Goal: Task Accomplishment & Management: Complete application form

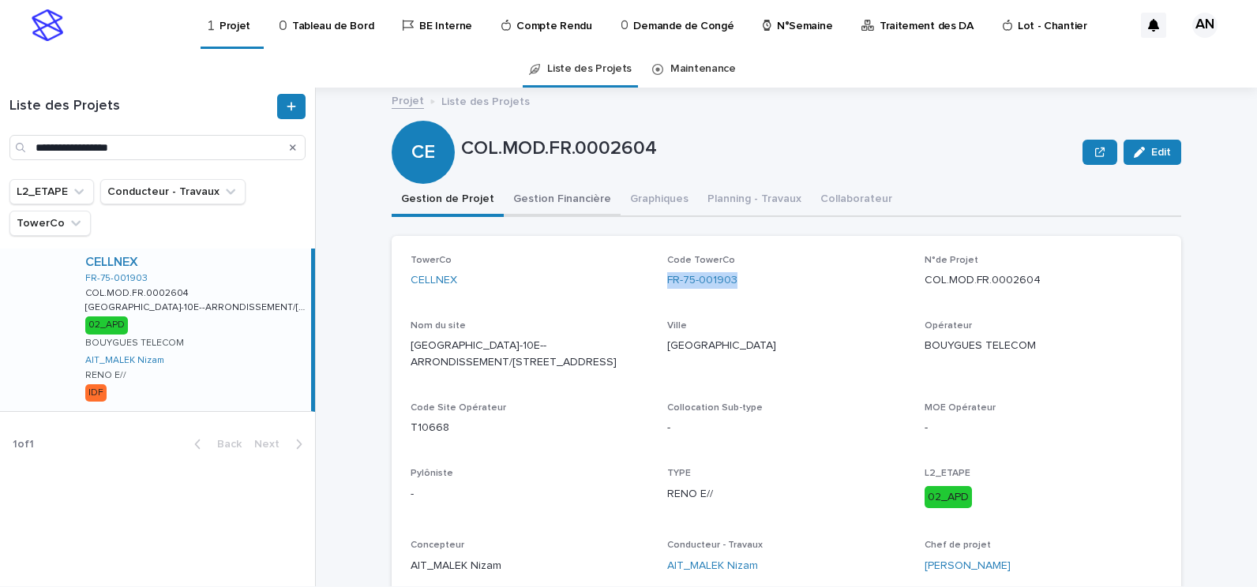
click at [534, 197] on button "Gestion Financière" at bounding box center [562, 200] width 117 height 33
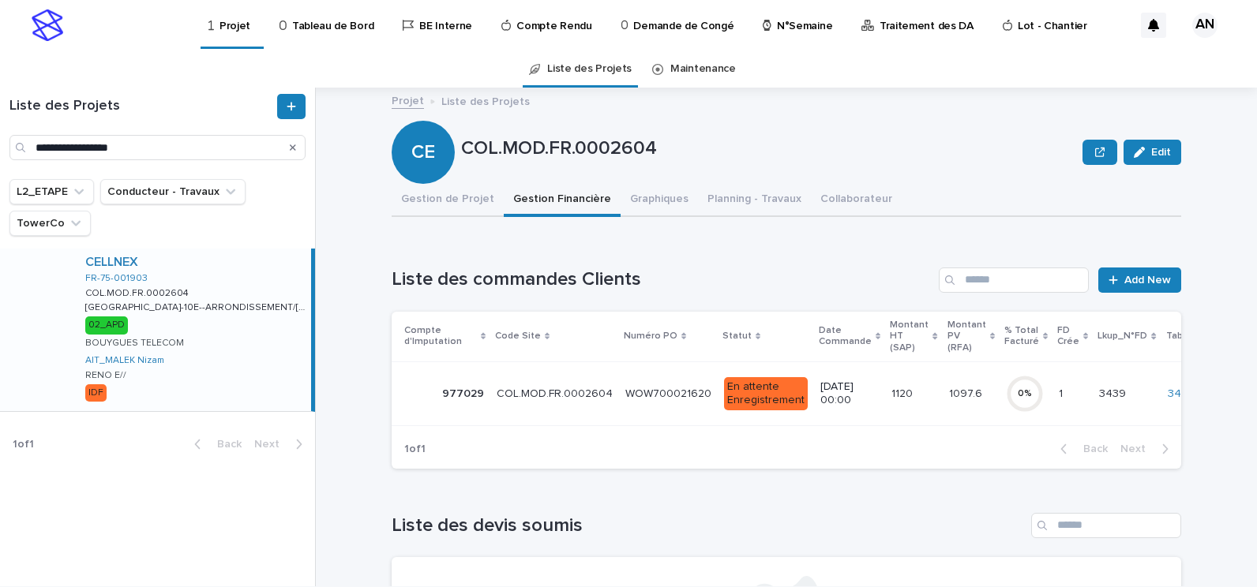
scroll to position [79, 0]
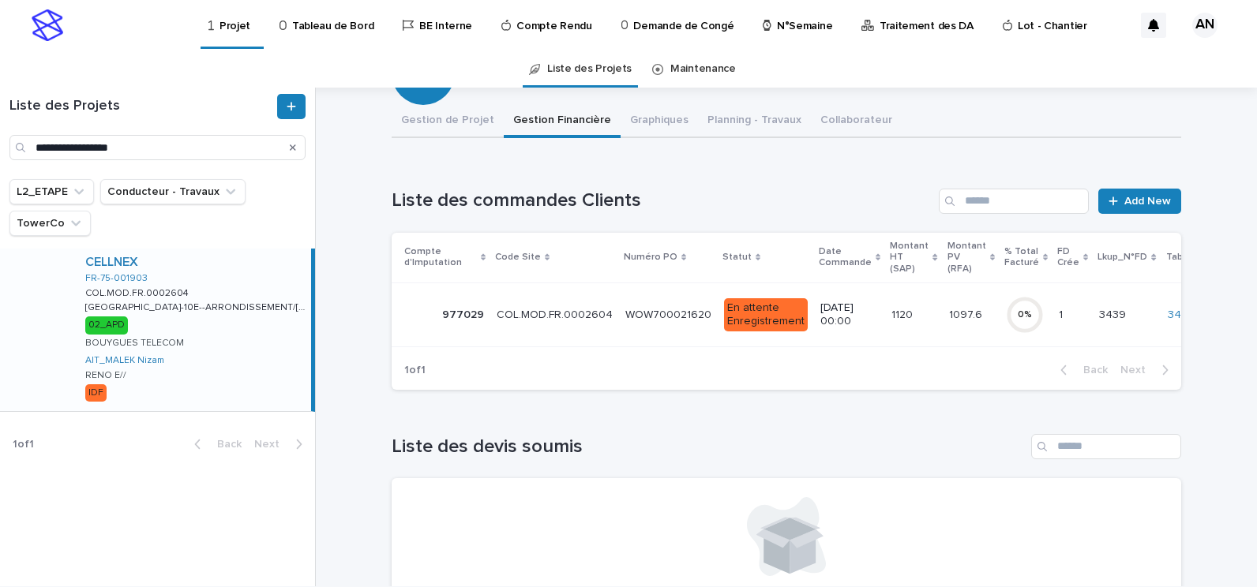
click at [619, 331] on td "WOW700021620 WOW700021620" at bounding box center [668, 315] width 99 height 64
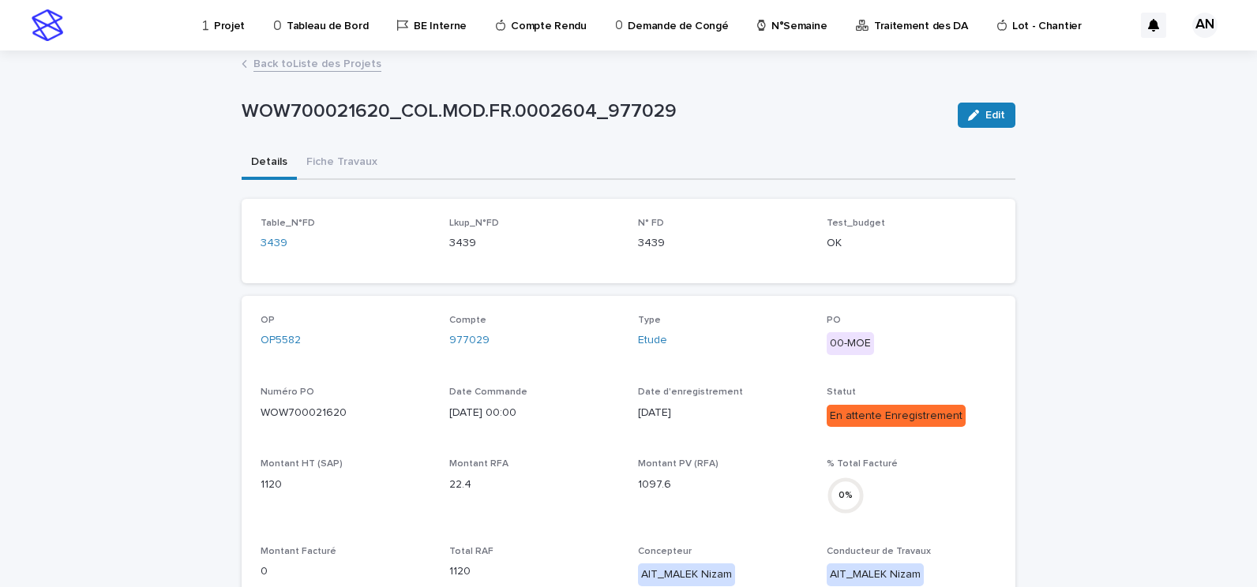
click at [332, 64] on link "Back to Liste des Projets" at bounding box center [317, 63] width 128 height 18
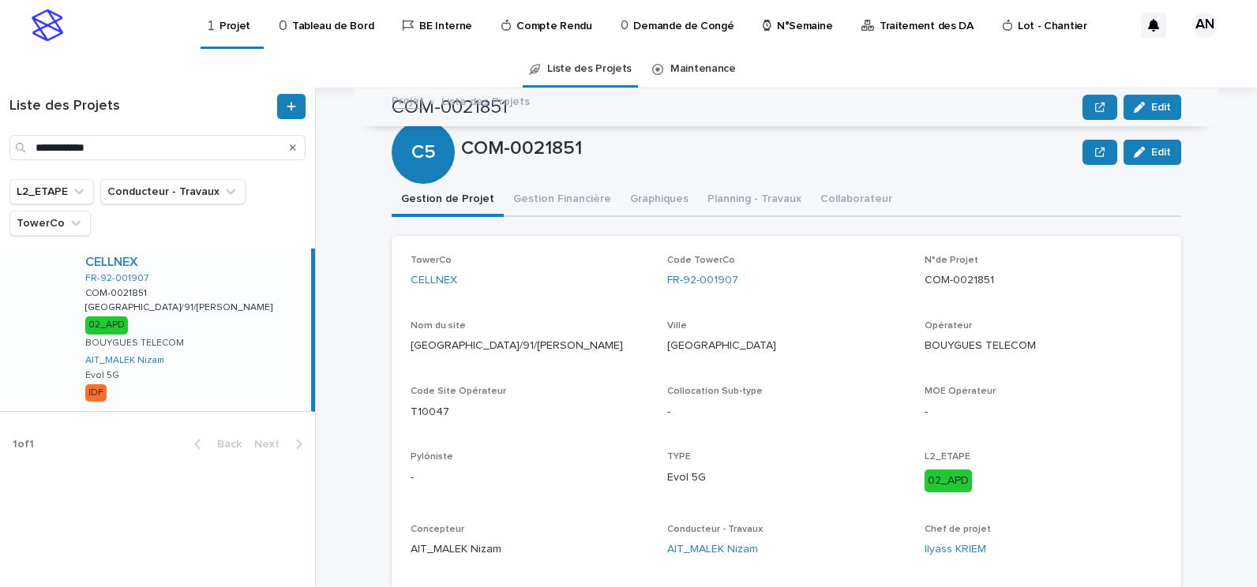
scroll to position [578, 0]
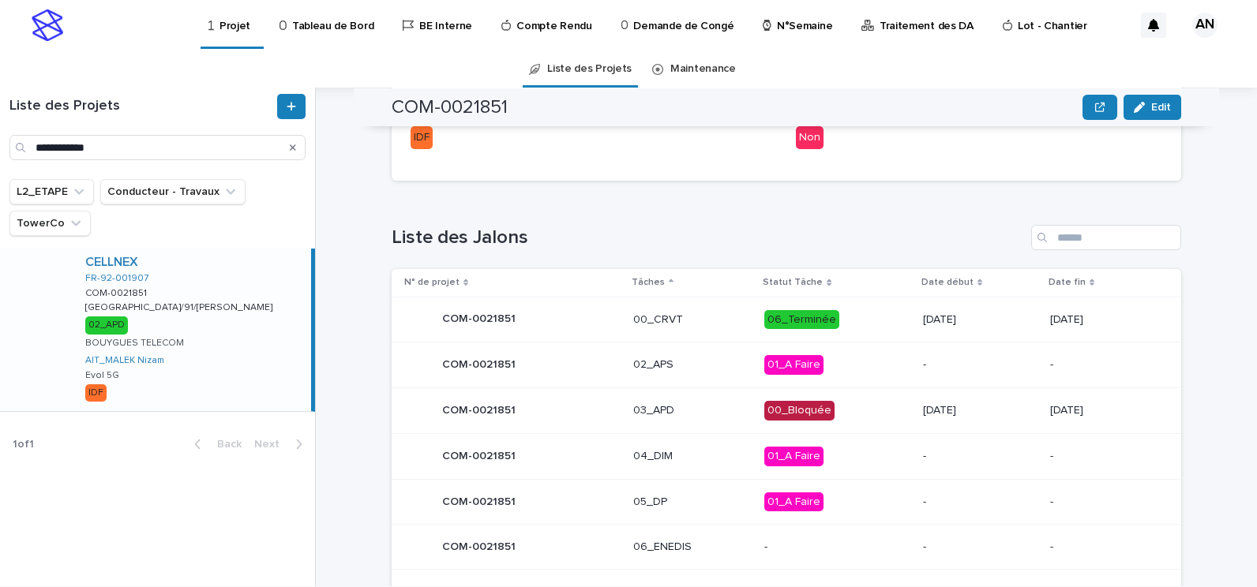
click at [292, 145] on icon "Search" at bounding box center [293, 147] width 6 height 9
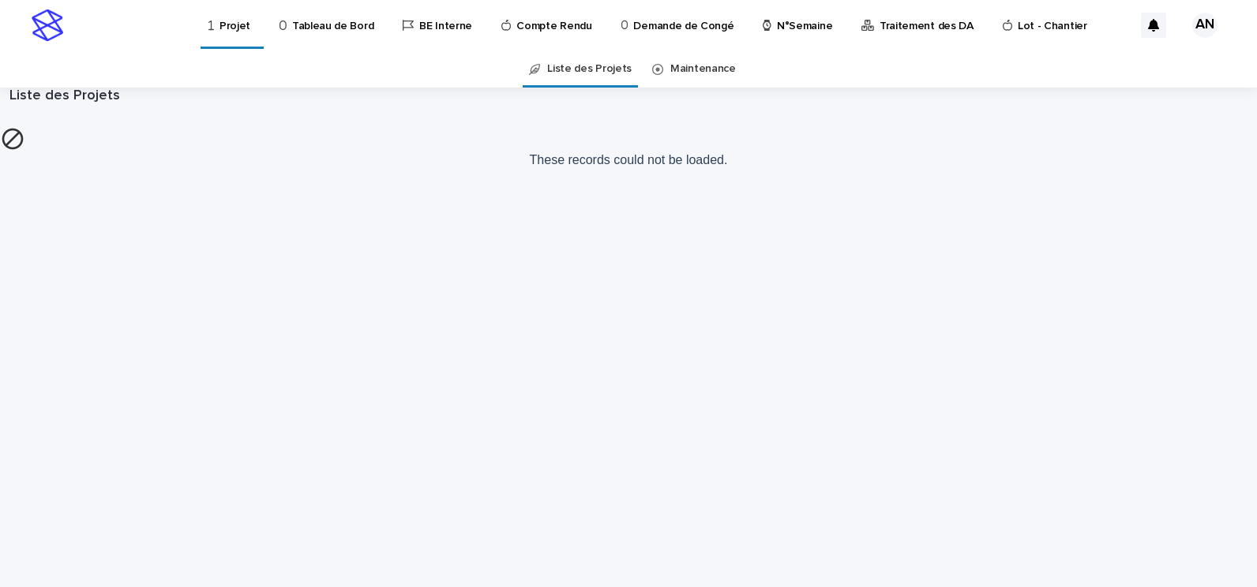
click at [224, 35] on link "Projet" at bounding box center [232, 23] width 51 height 47
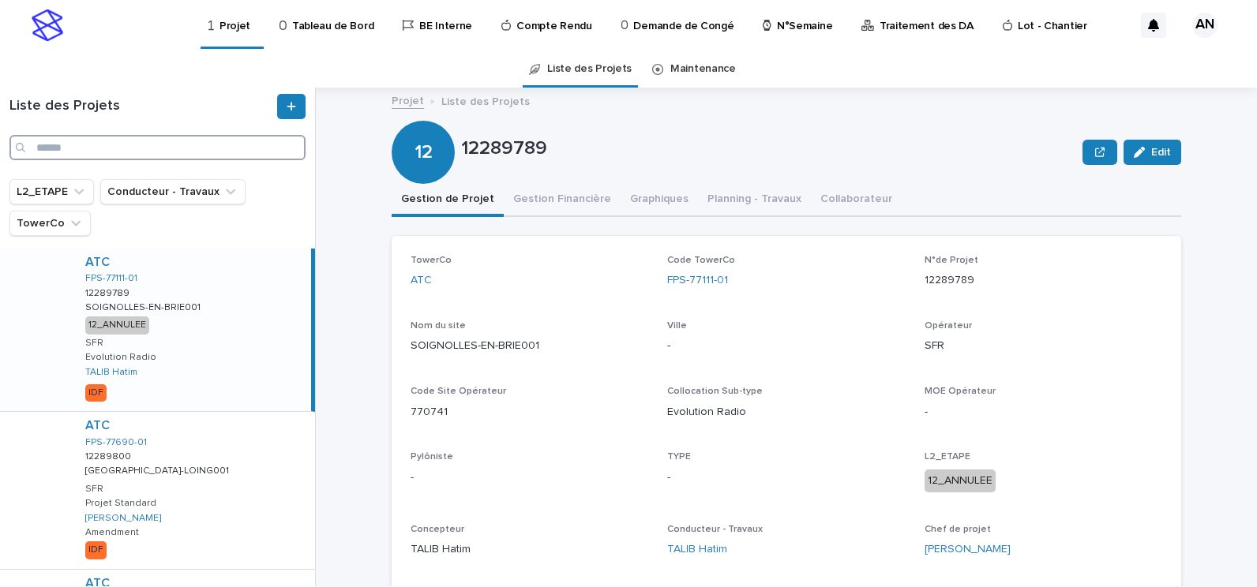
click at [197, 157] on input "Search" at bounding box center [157, 147] width 296 height 25
paste input "**********"
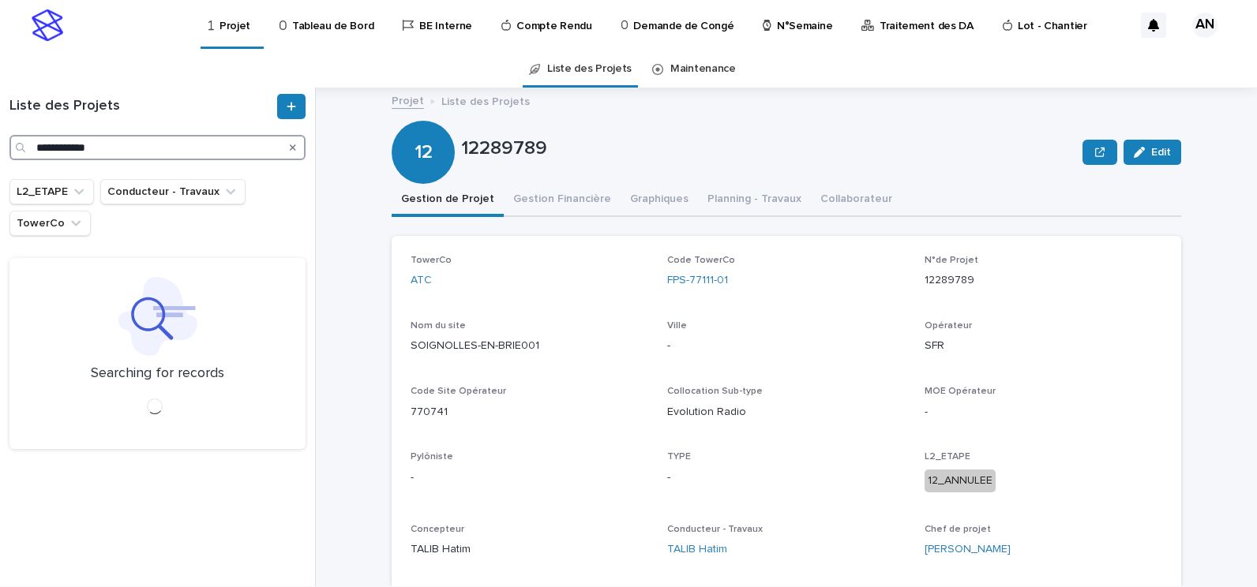
type input "**********"
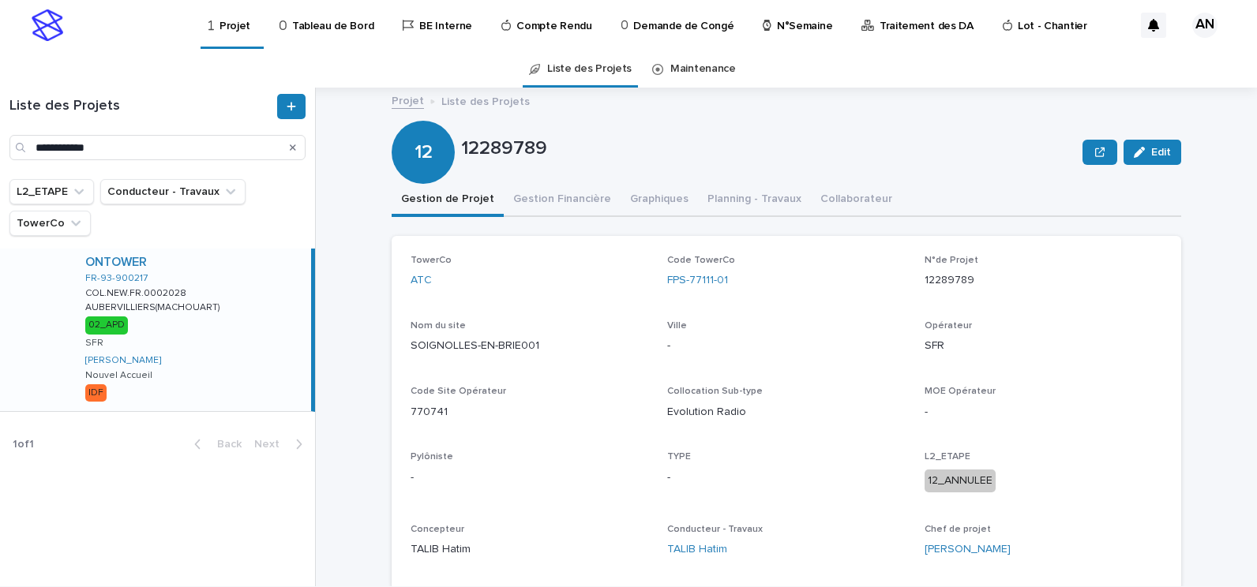
click at [253, 349] on div "ONTOWER FR-93-900217 COL.NEW.FR.0002028 COL.NEW.FR.0002028 AUBERVILLIERS(MACHOU…" at bounding box center [192, 330] width 238 height 163
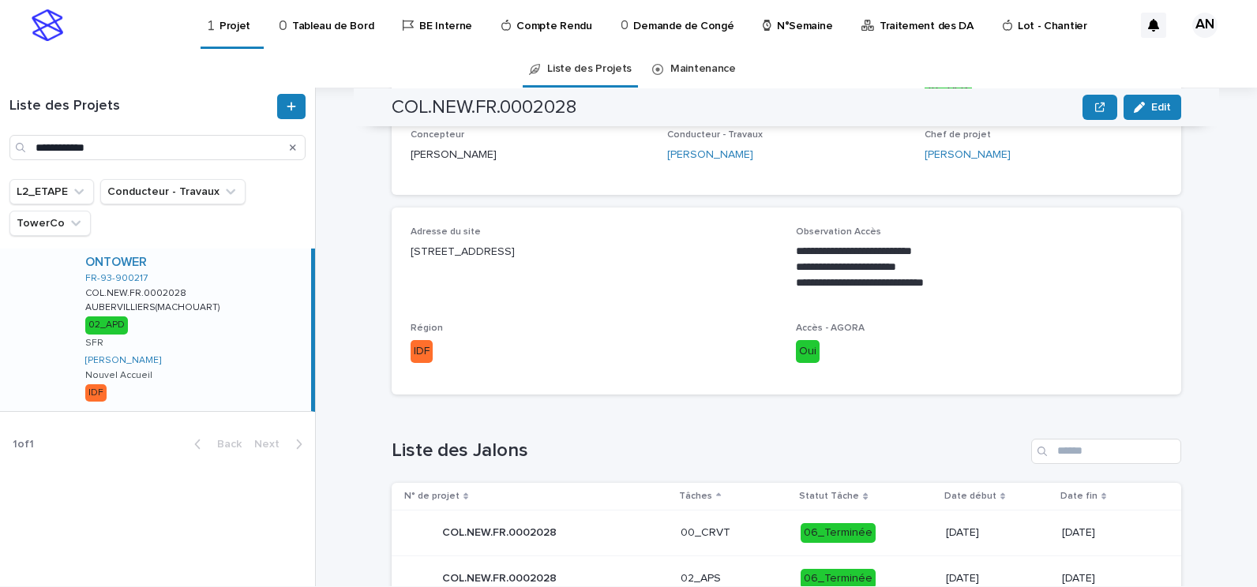
scroll to position [790, 0]
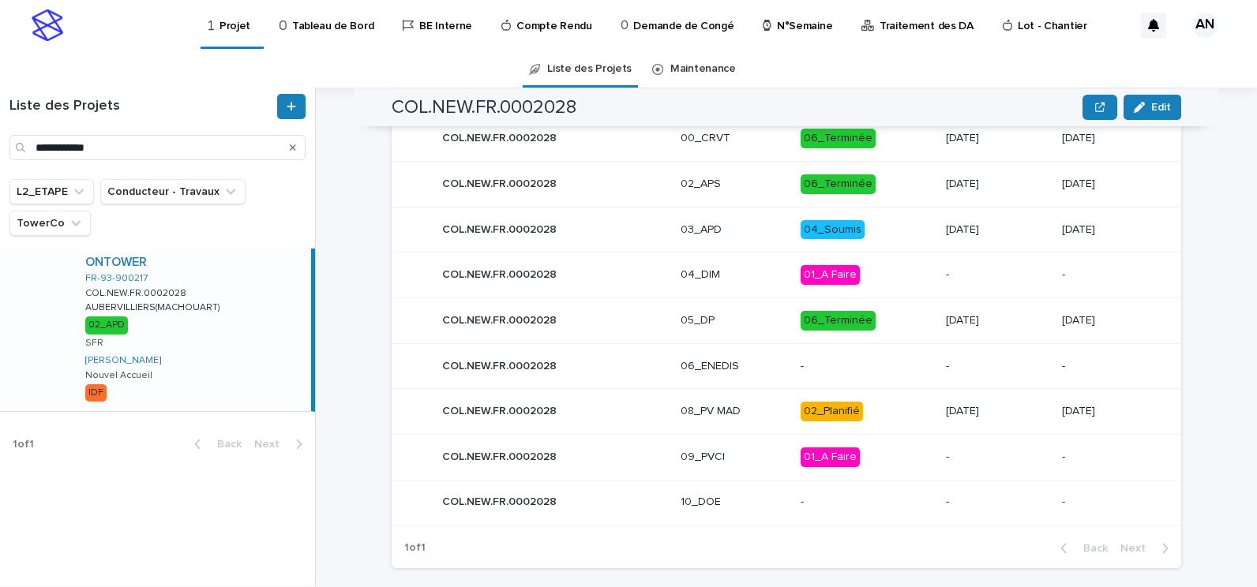
click at [293, 148] on icon "Search" at bounding box center [293, 147] width 6 height 6
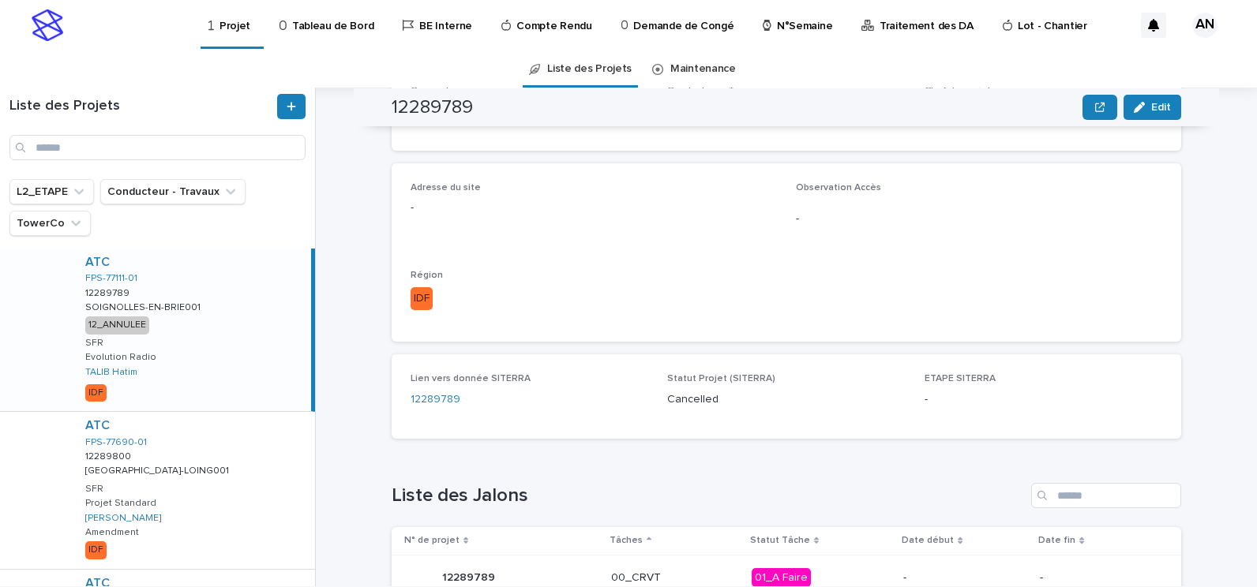
scroll to position [790, 0]
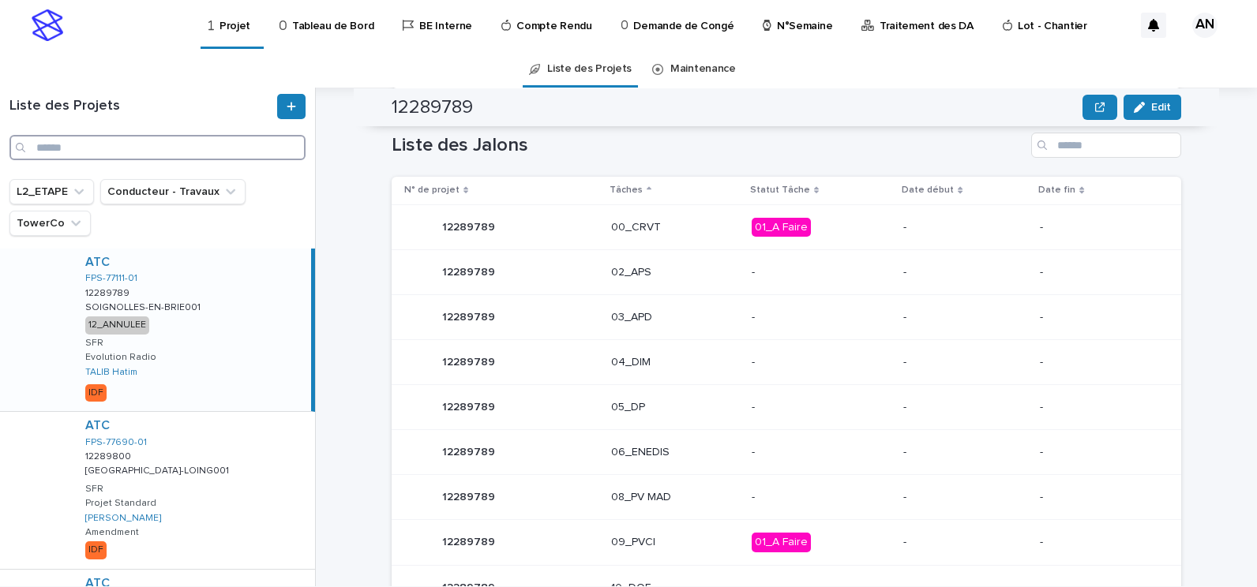
click at [208, 148] on input "Search" at bounding box center [157, 147] width 296 height 25
paste input "**********"
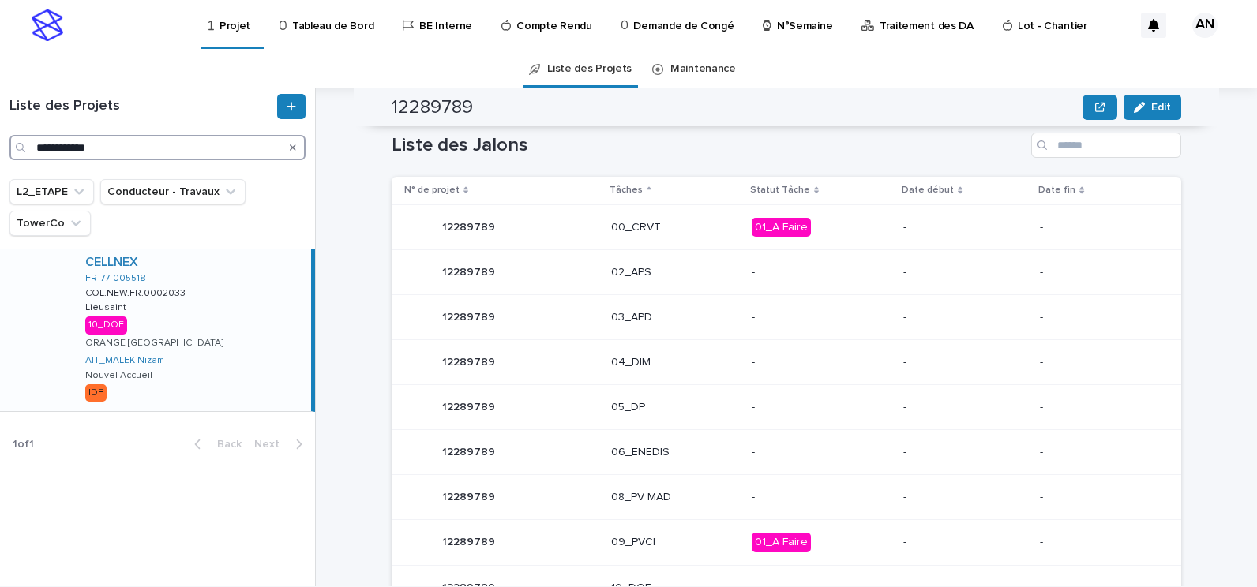
type input "**********"
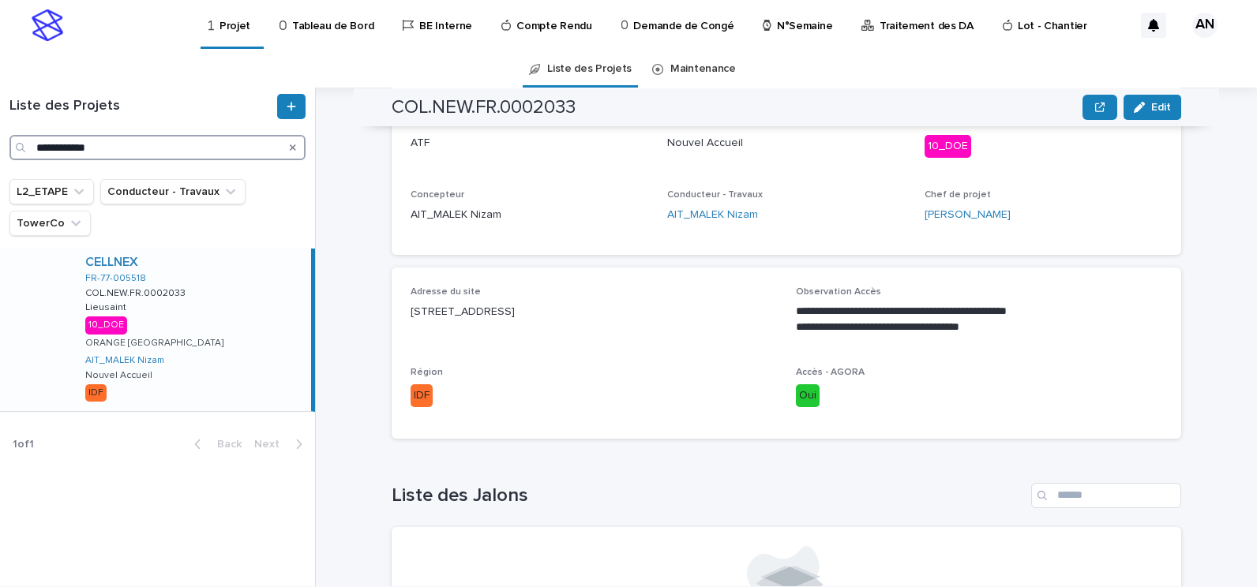
scroll to position [494, 0]
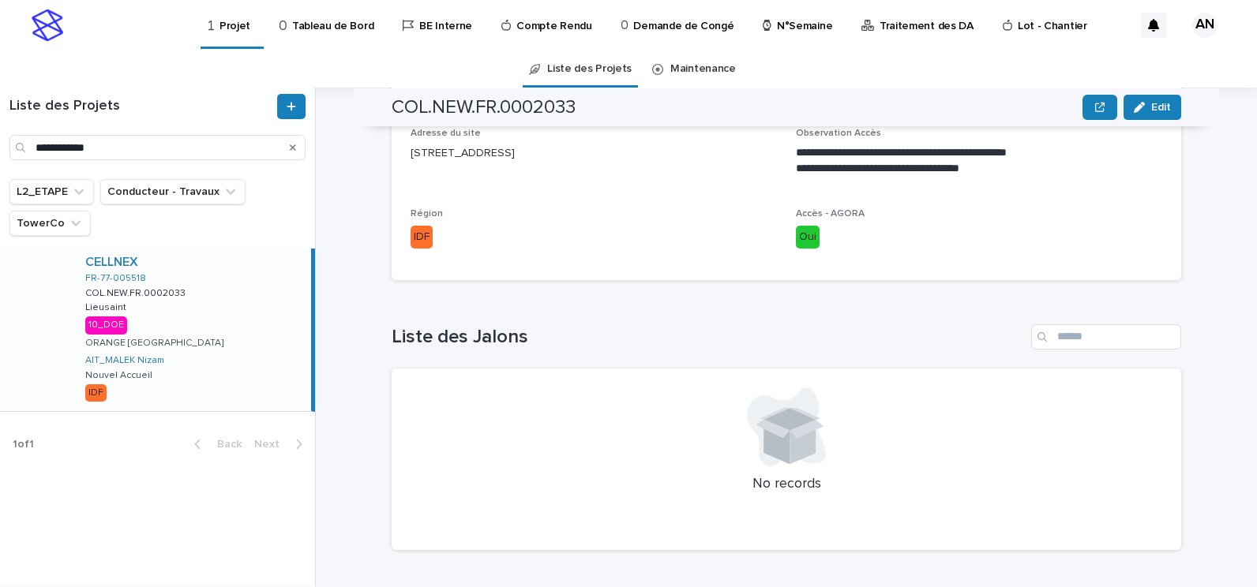
click at [229, 291] on div "CELLNEX FR-77-005518 COL.NEW.FR.0002033 COL.NEW.FR.0002033 Lieusaint Lieusaint …" at bounding box center [192, 330] width 238 height 163
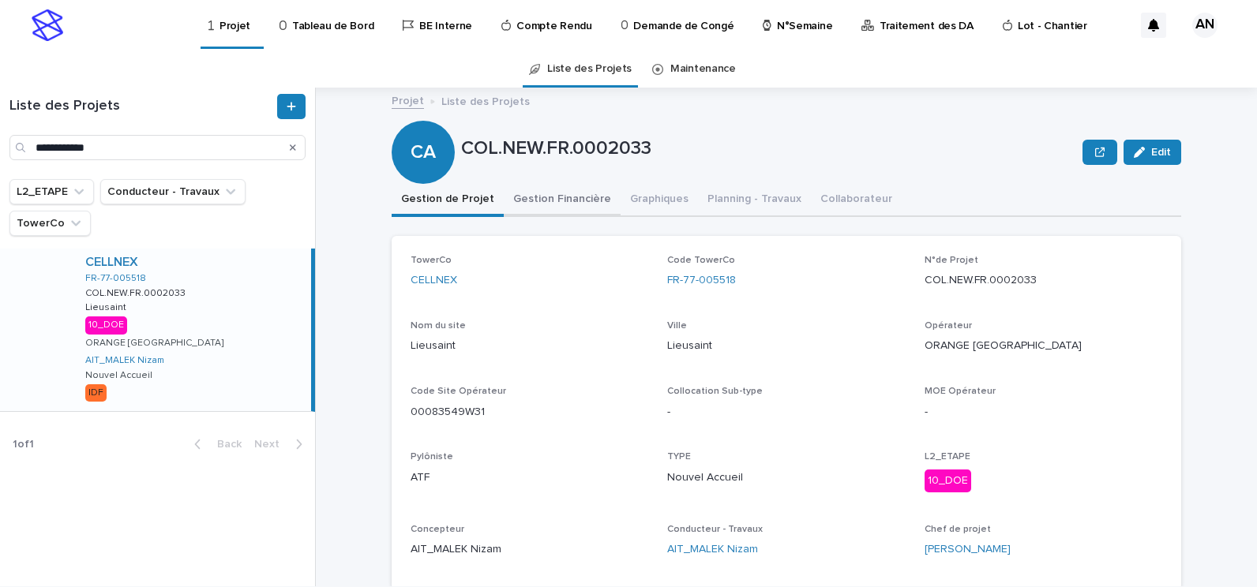
click at [539, 208] on button "Gestion Financière" at bounding box center [562, 200] width 117 height 33
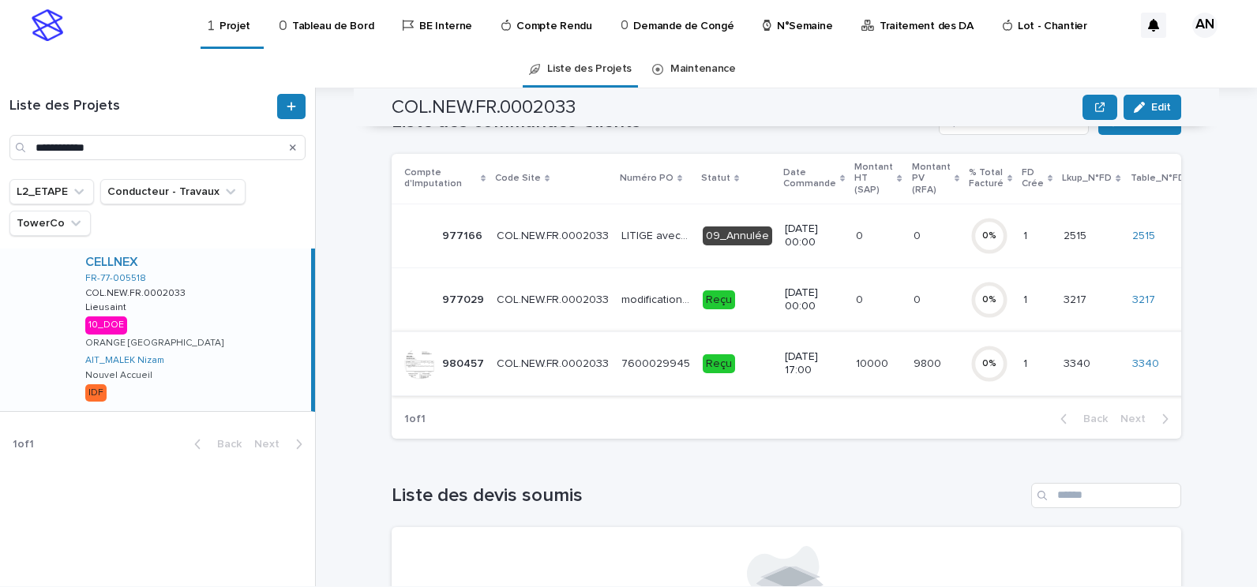
scroll to position [79, 0]
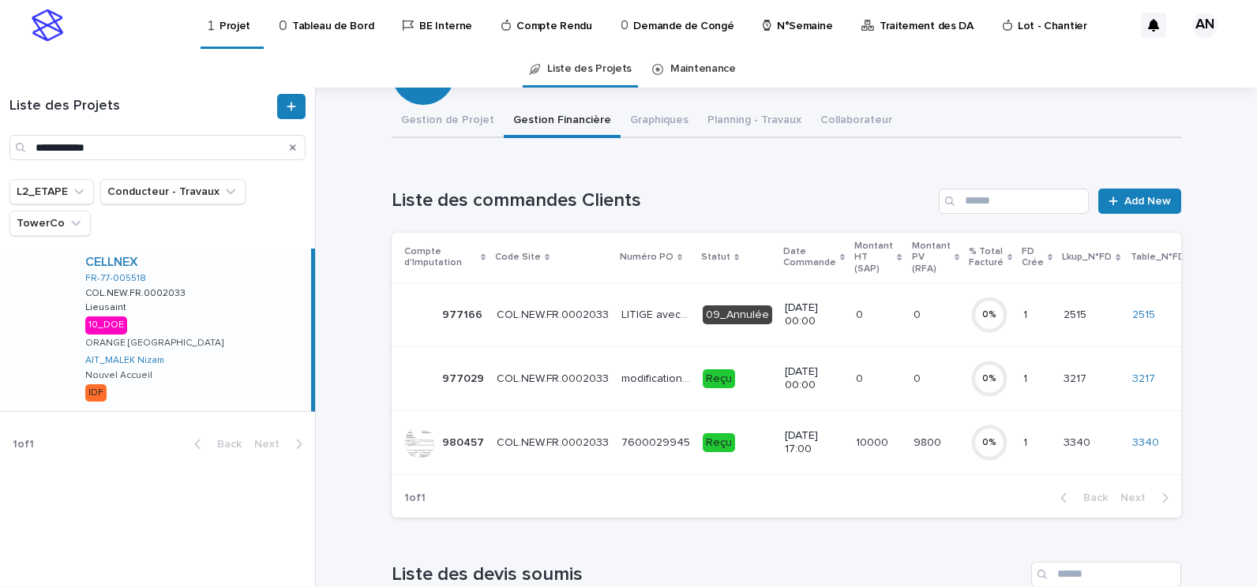
click at [740, 446] on p "Reçu" at bounding box center [737, 443] width 69 height 20
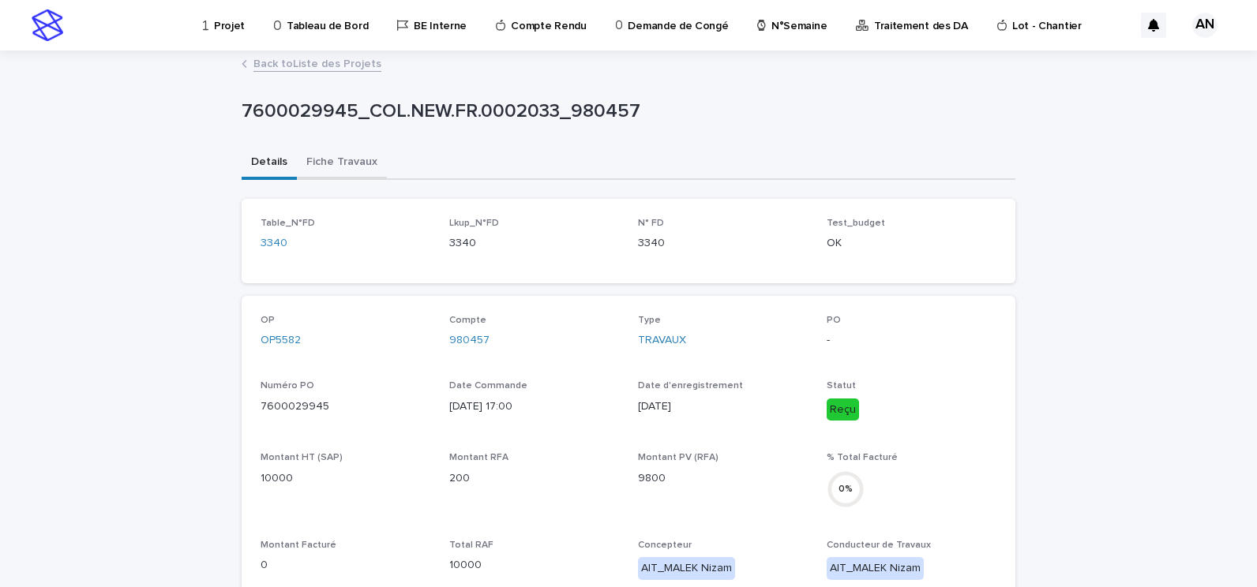
click at [334, 165] on button "Fiche Travaux" at bounding box center [342, 163] width 90 height 33
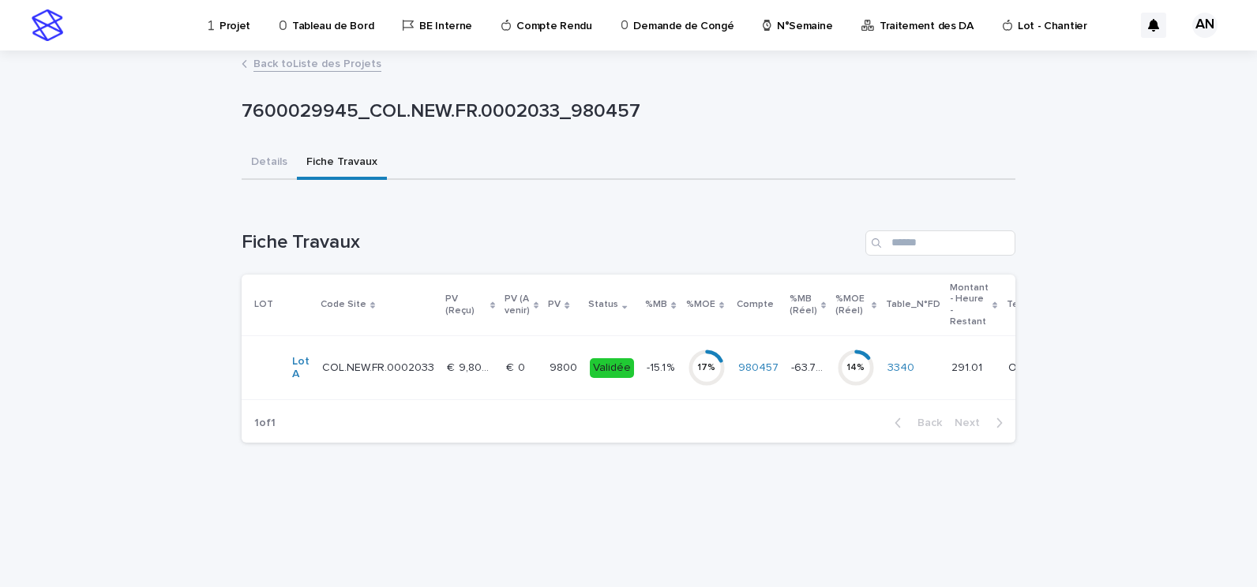
click at [391, 386] on td "COL.NEW.FR.0002033 COL.NEW.FR.0002033" at bounding box center [378, 368] width 125 height 64
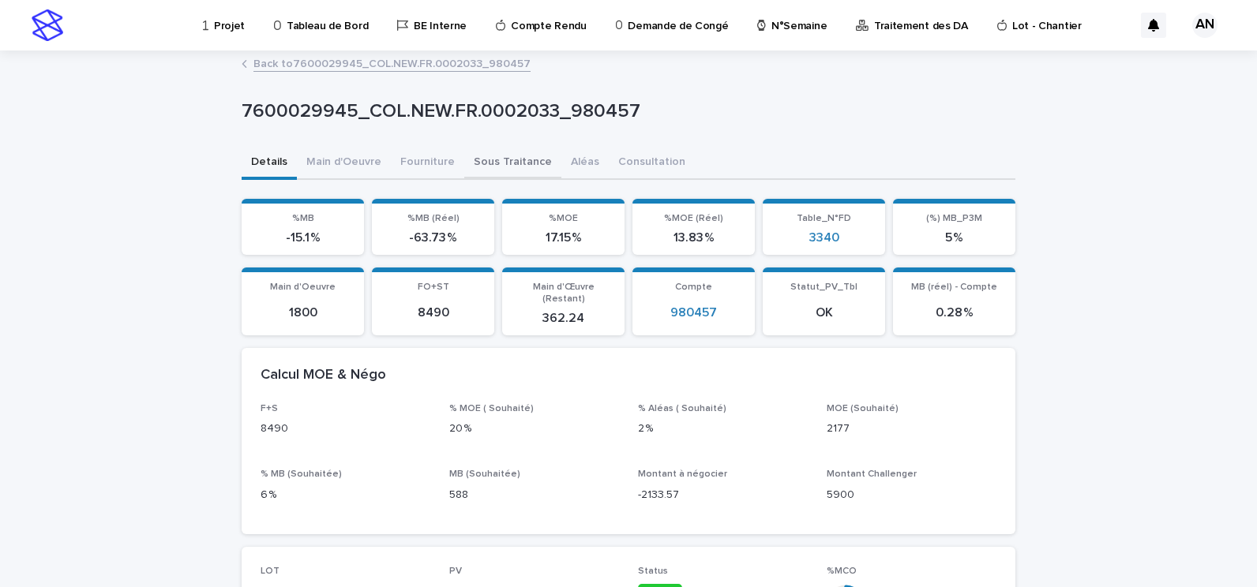
click at [484, 168] on button "Sous Traitance" at bounding box center [512, 163] width 97 height 33
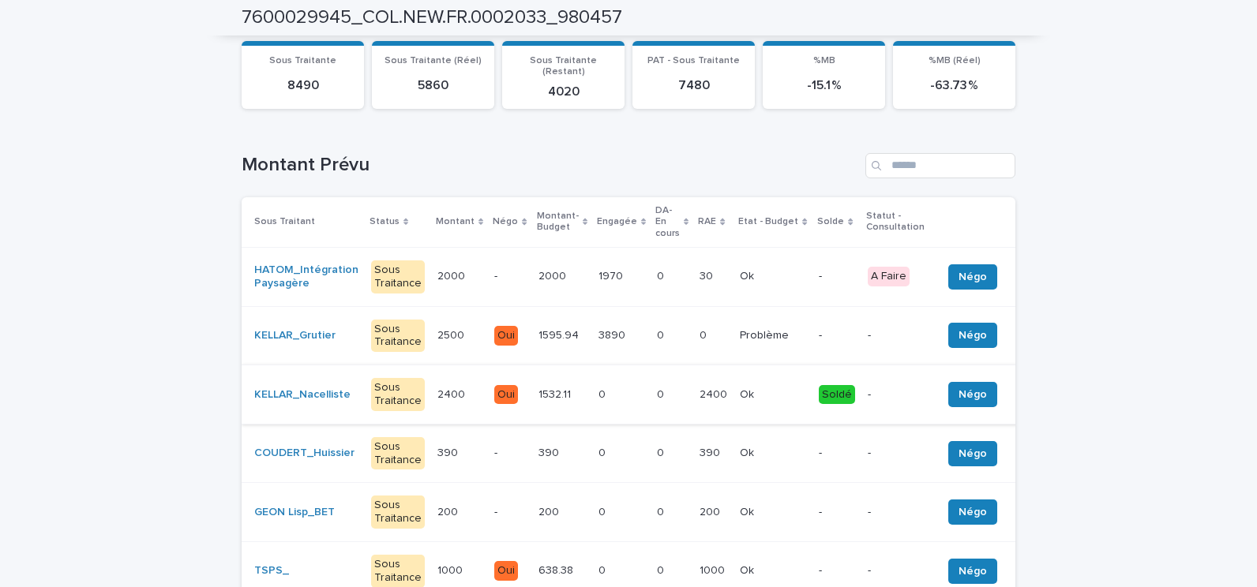
scroll to position [237, 0]
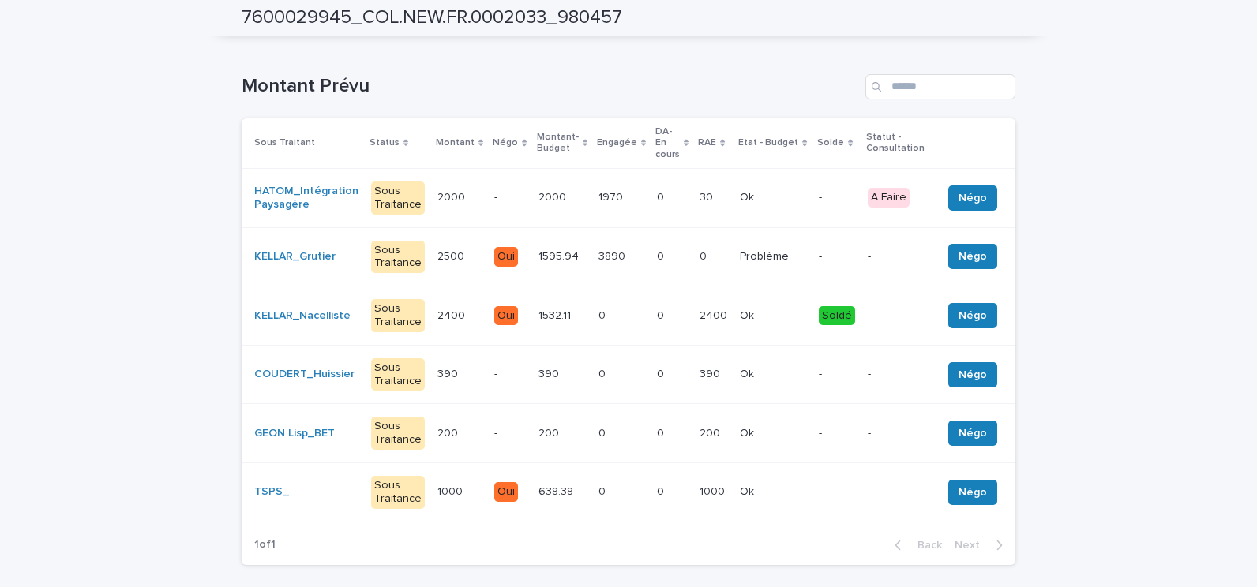
click at [488, 174] on td "-" at bounding box center [509, 197] width 43 height 59
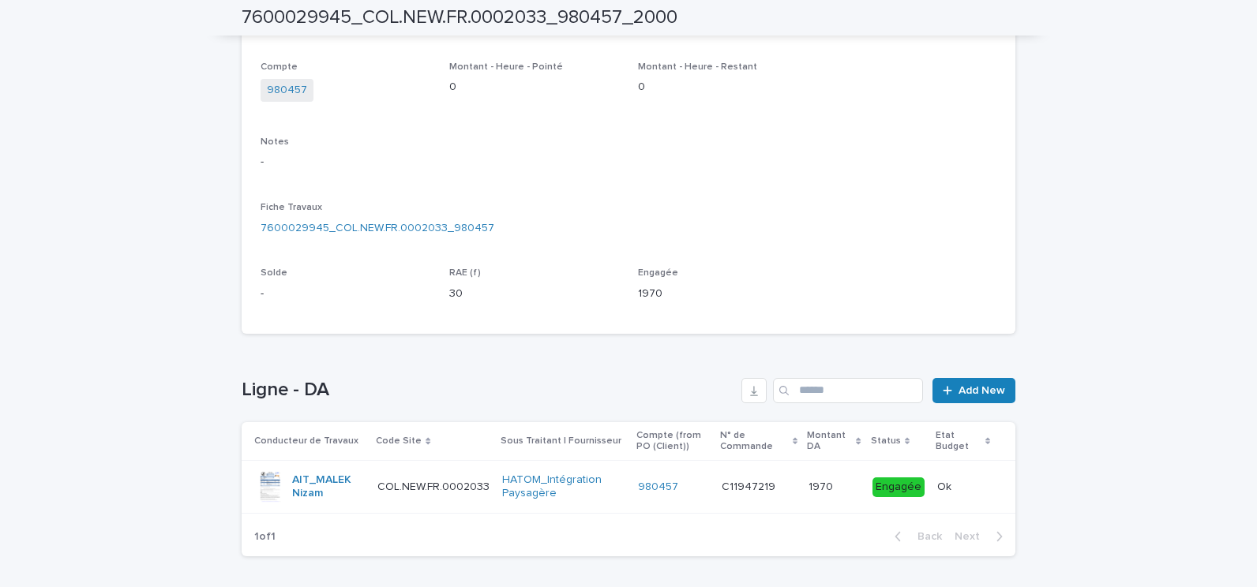
scroll to position [383, 0]
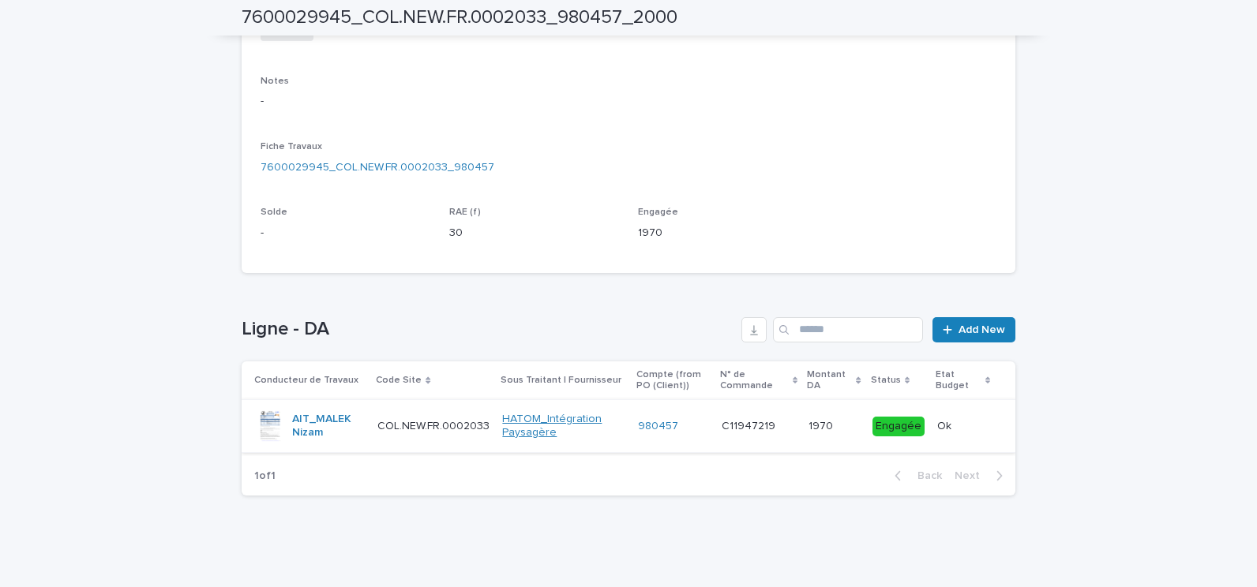
click at [587, 437] on link "HATOM_Intégration Paysagère" at bounding box center [563, 426] width 123 height 27
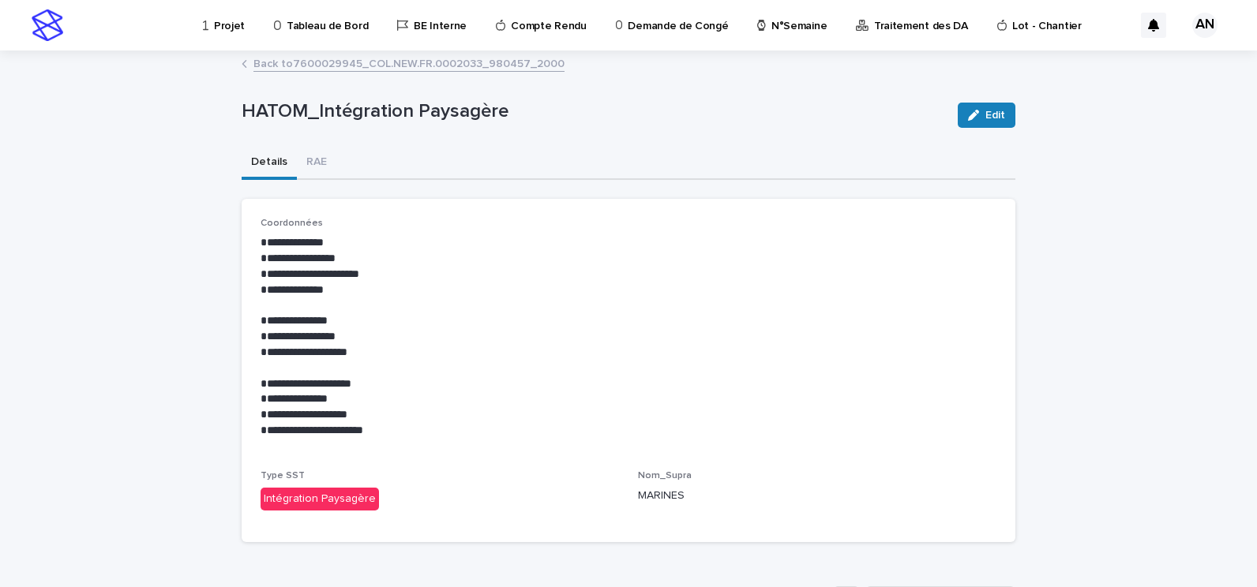
click at [439, 62] on link "Back to 7600029945_COL.NEW.FR.0002033_980457_2000" at bounding box center [408, 63] width 311 height 18
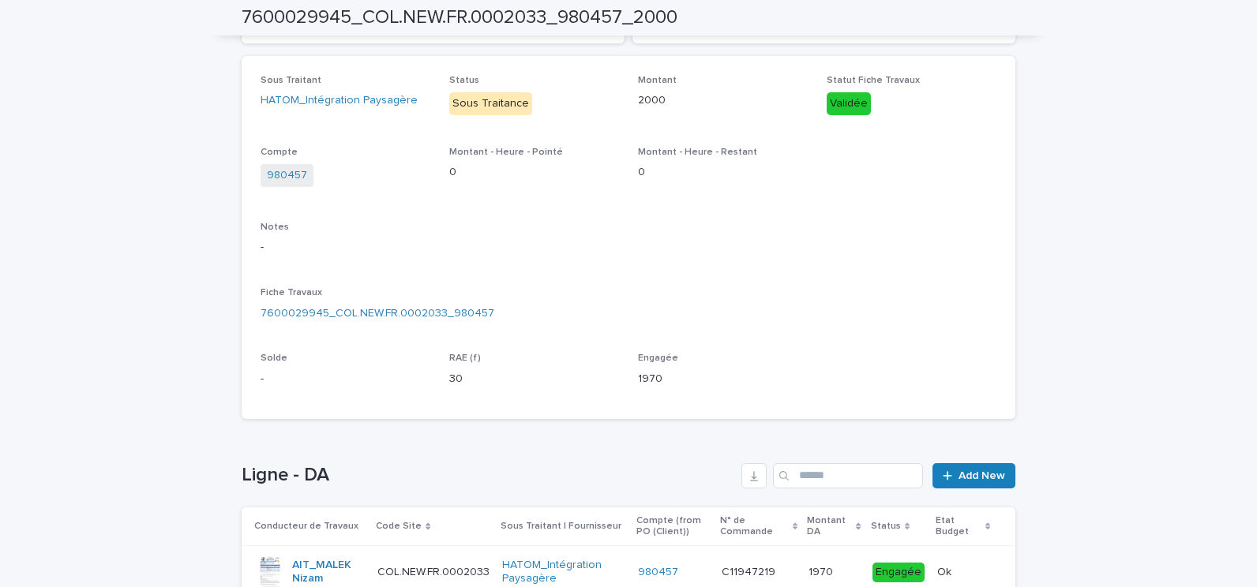
scroll to position [383, 0]
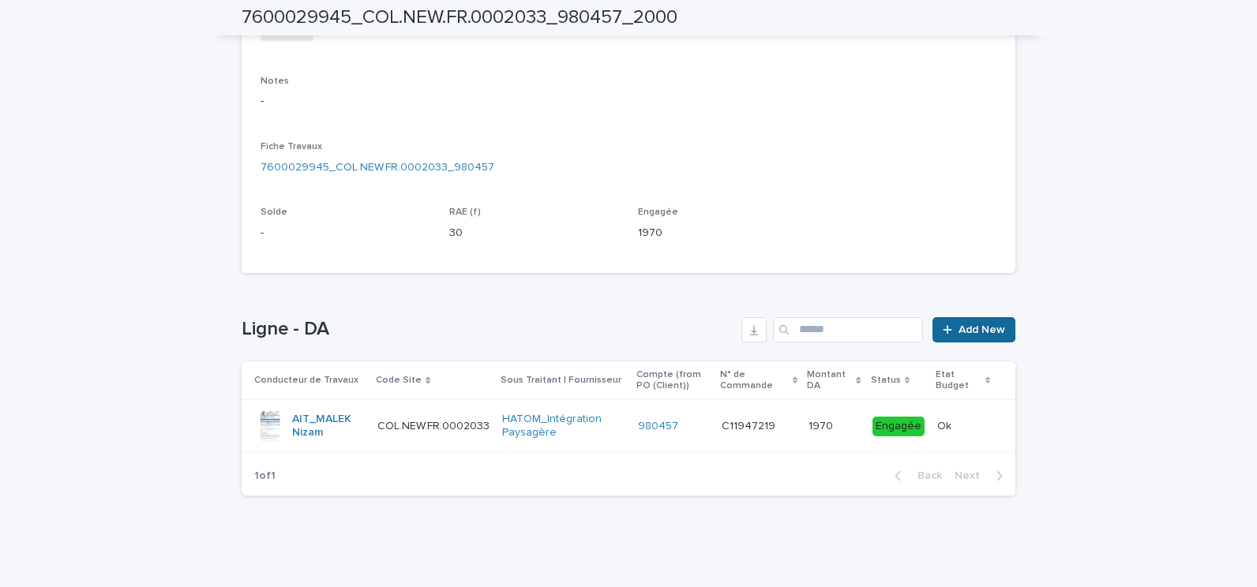
click at [980, 325] on span "Add New" at bounding box center [982, 330] width 47 height 11
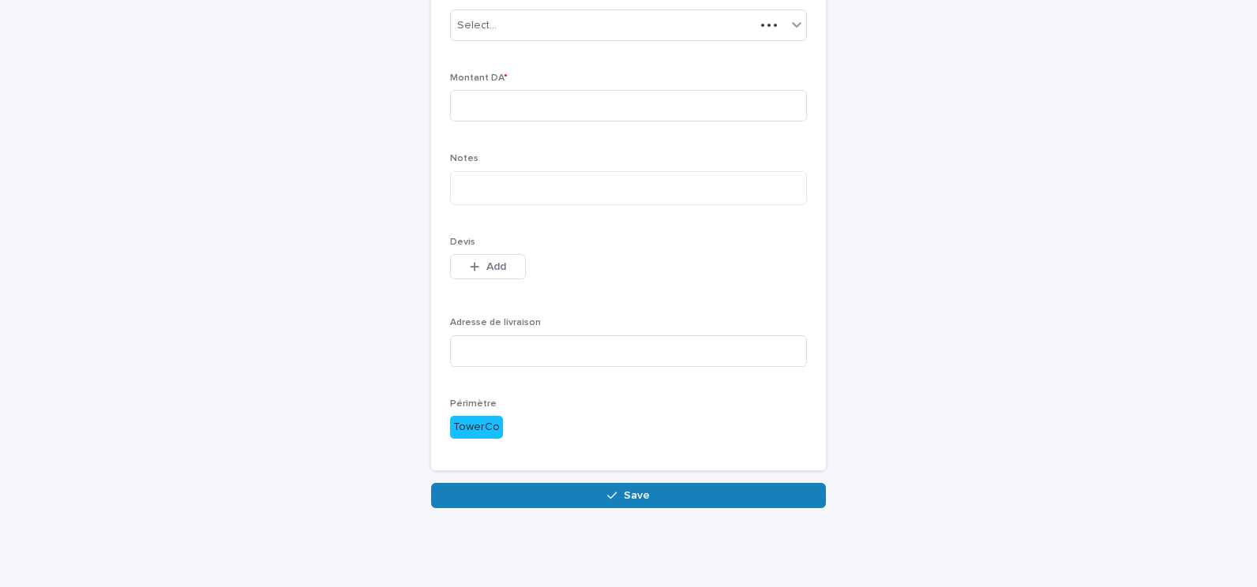
scroll to position [152, 0]
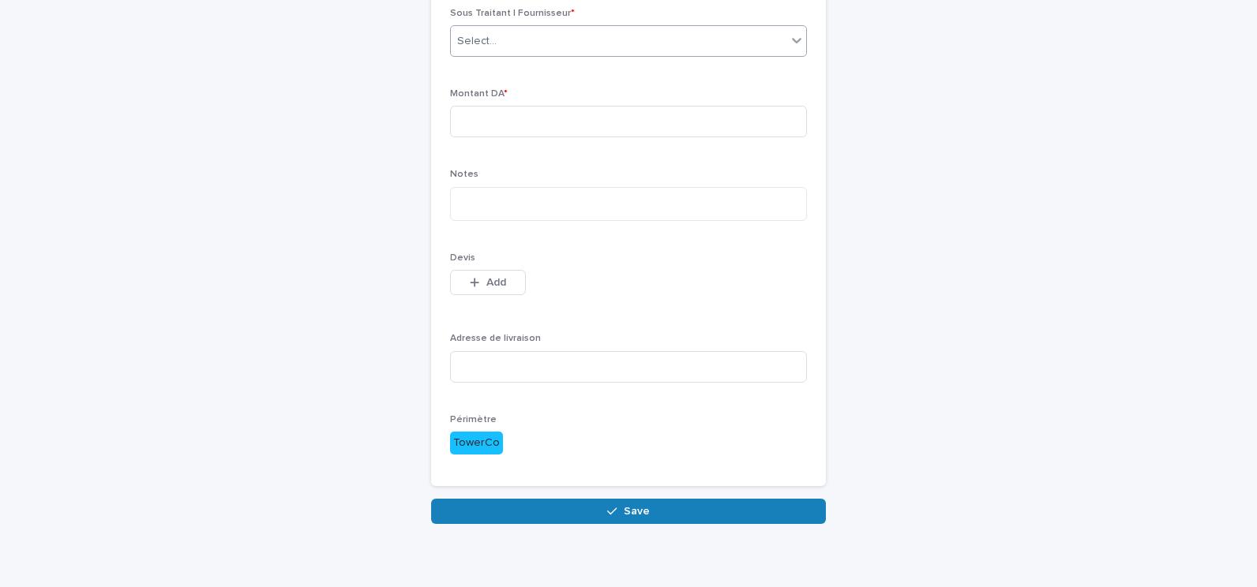
click at [622, 47] on div "Select..." at bounding box center [619, 41] width 336 height 26
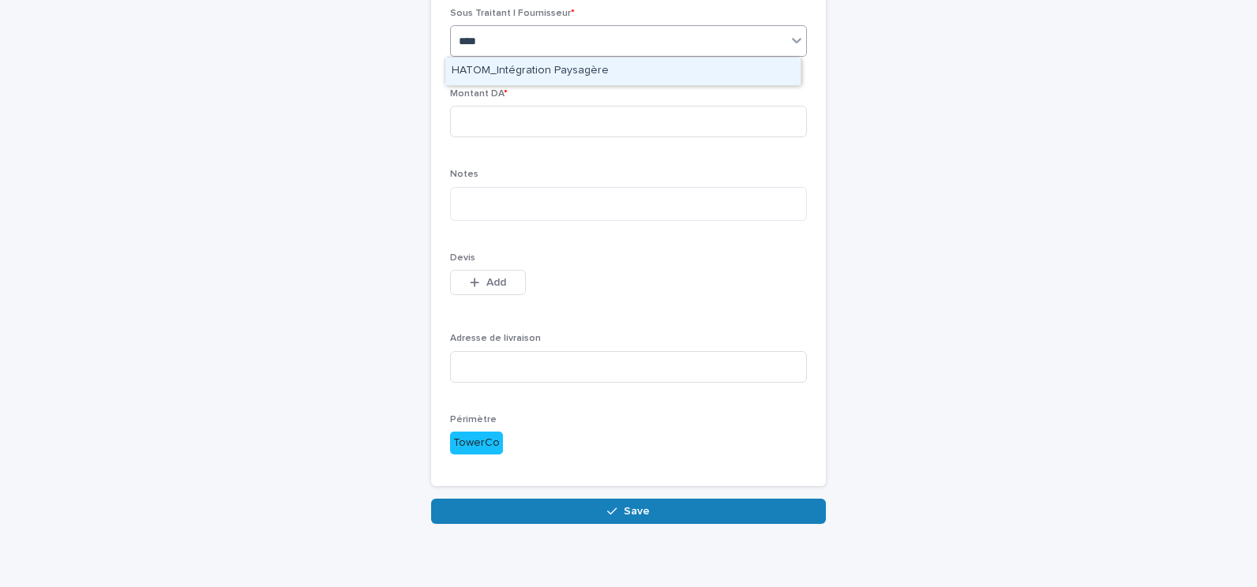
type input "*****"
click at [629, 70] on div "HATOM_Intégration Paysagère" at bounding box center [622, 72] width 355 height 28
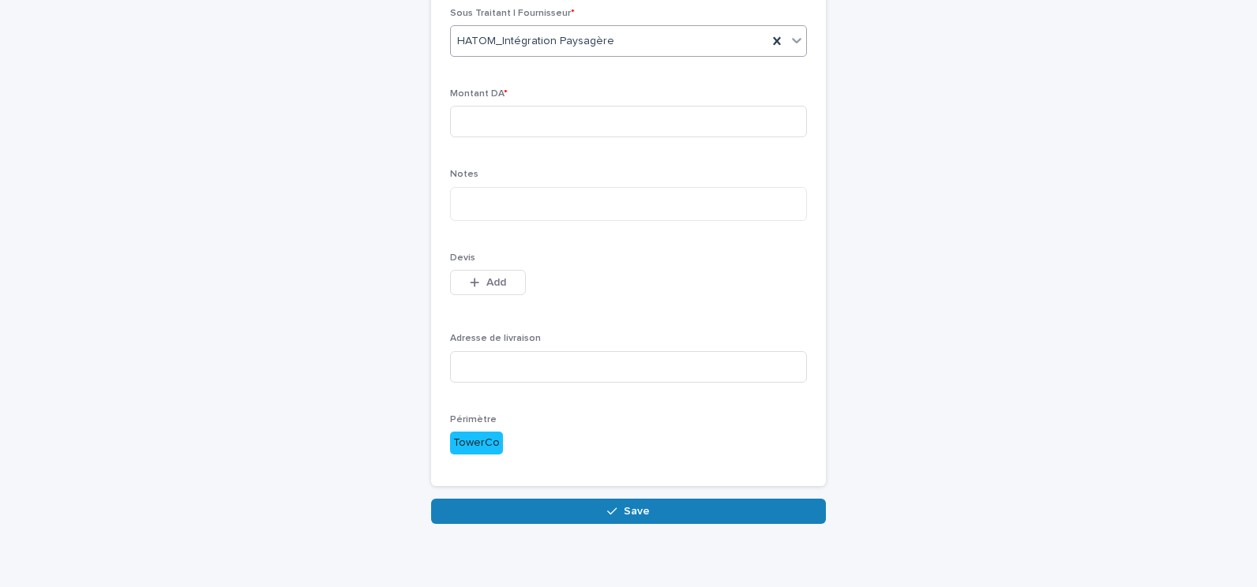
scroll to position [0, 0]
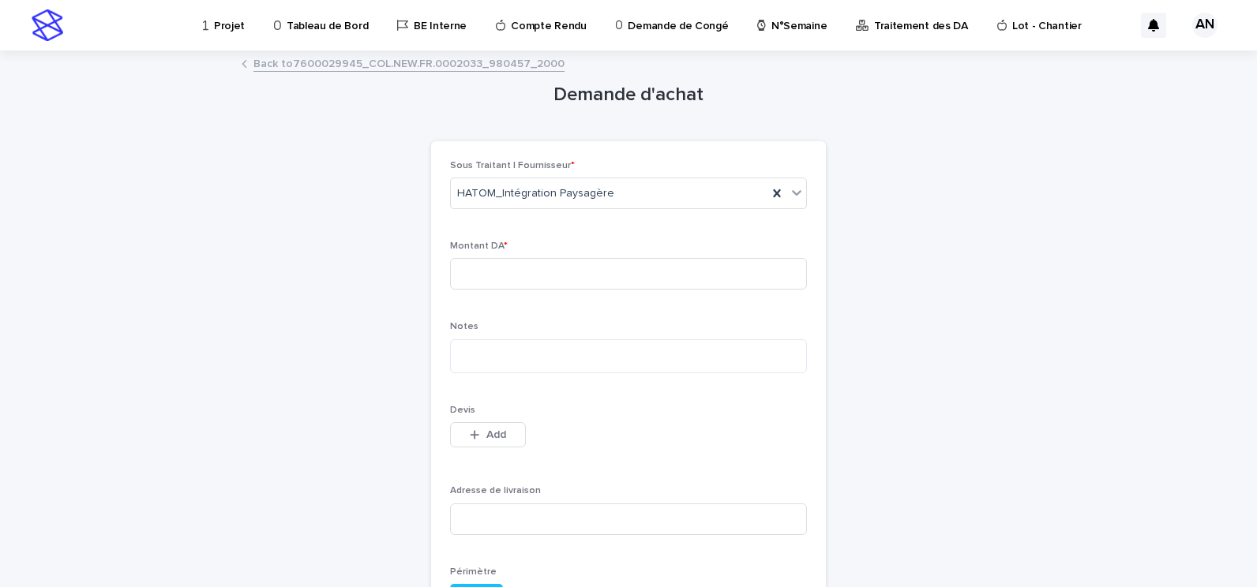
click at [511, 63] on link "Back to 7600029945_COL.NEW.FR.0002033_980457_2000" at bounding box center [408, 63] width 311 height 18
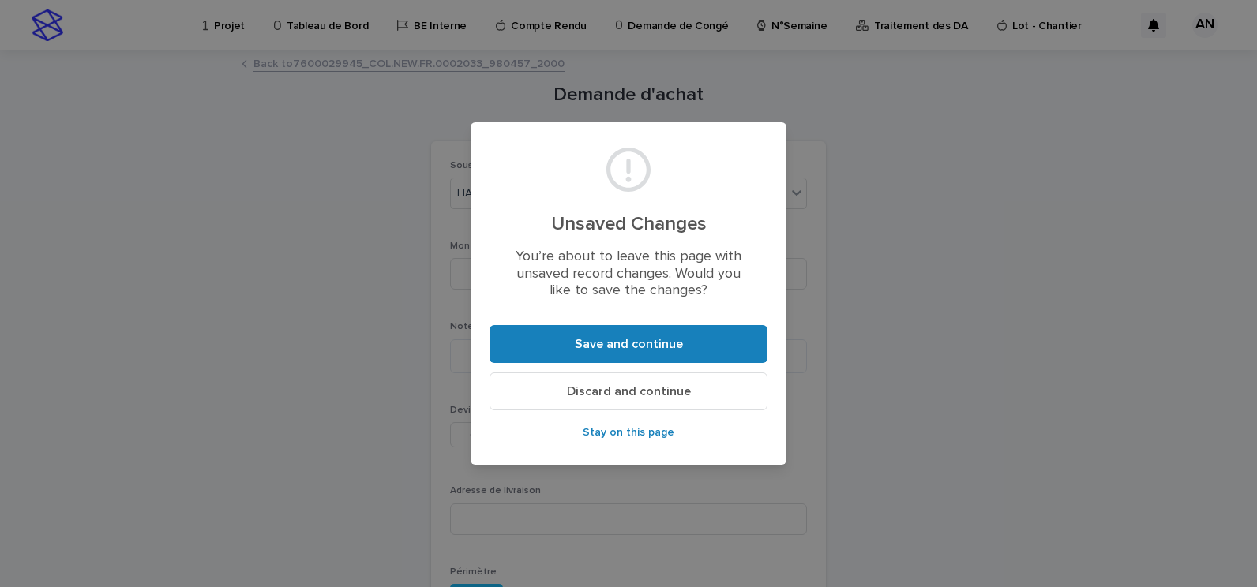
click at [655, 392] on span "Discard and continue" at bounding box center [629, 391] width 124 height 13
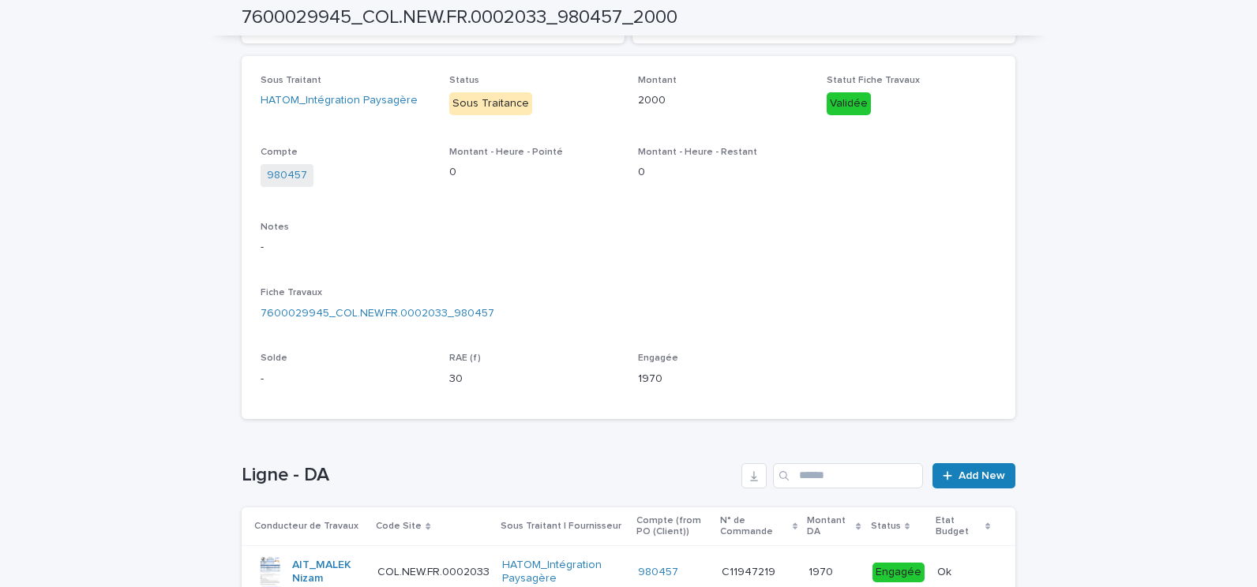
scroll to position [383, 0]
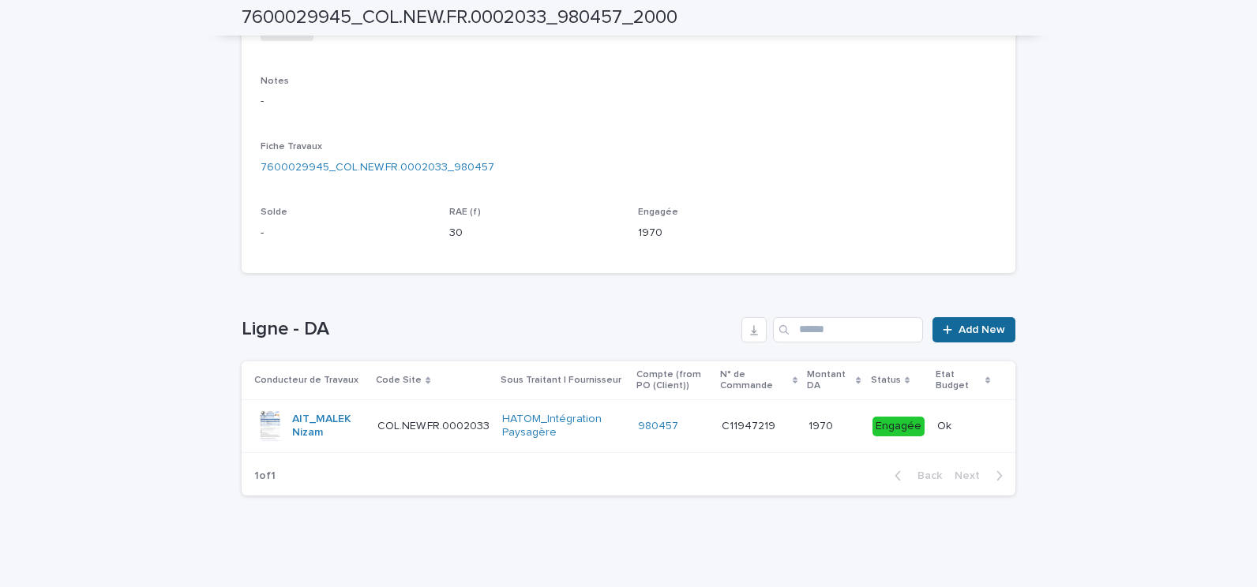
click at [985, 323] on link "Add New" at bounding box center [974, 329] width 83 height 25
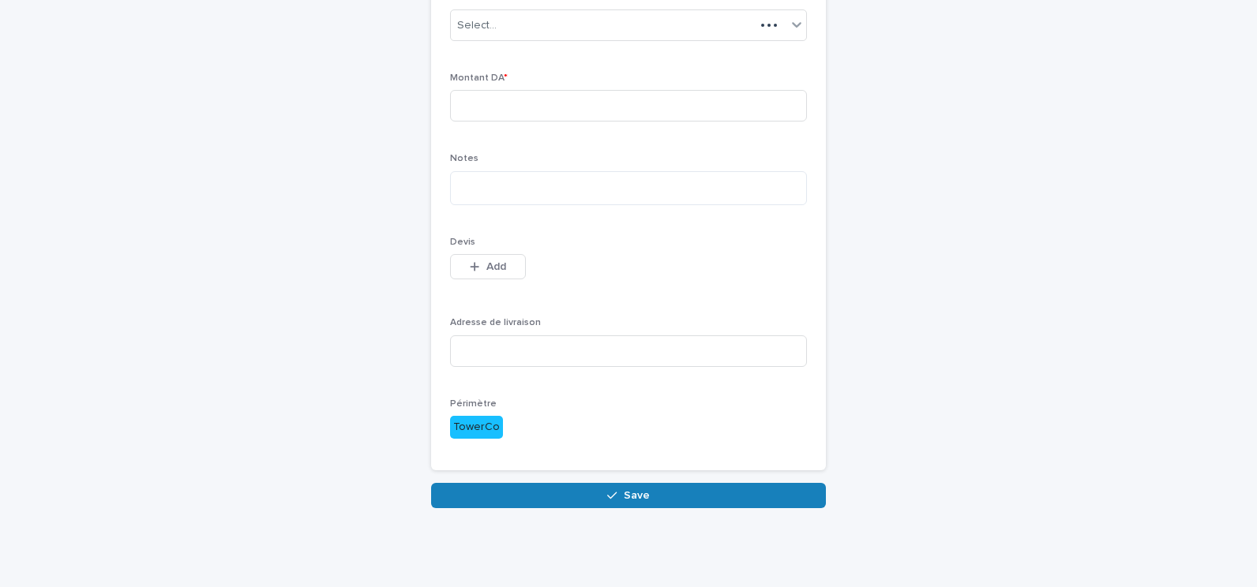
scroll to position [152, 0]
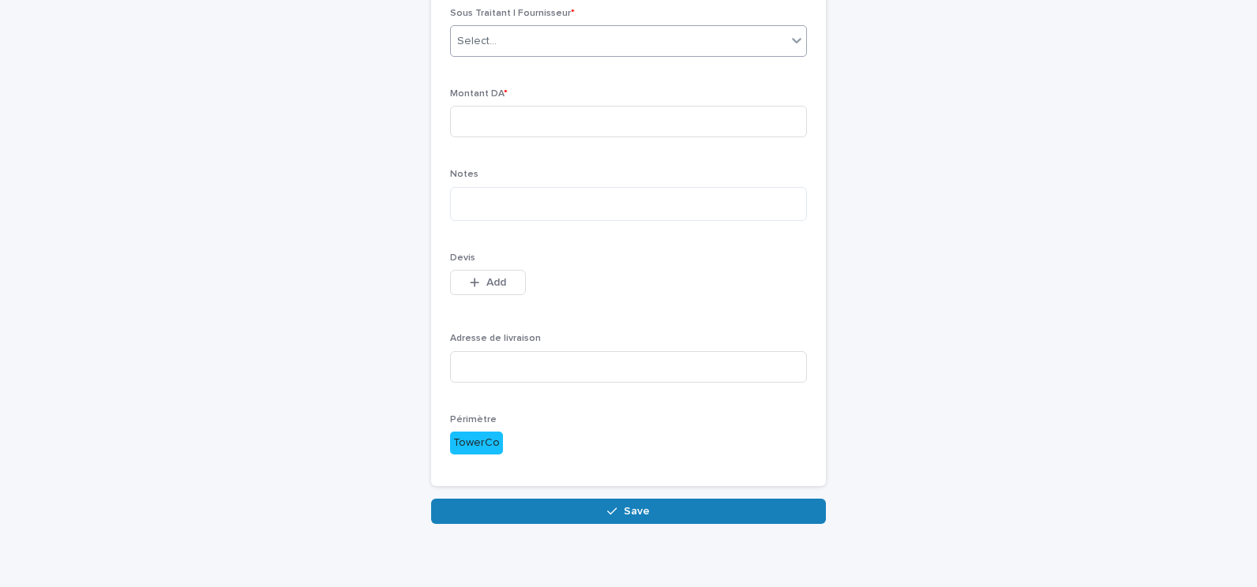
click at [629, 34] on div "Select..." at bounding box center [619, 41] width 336 height 26
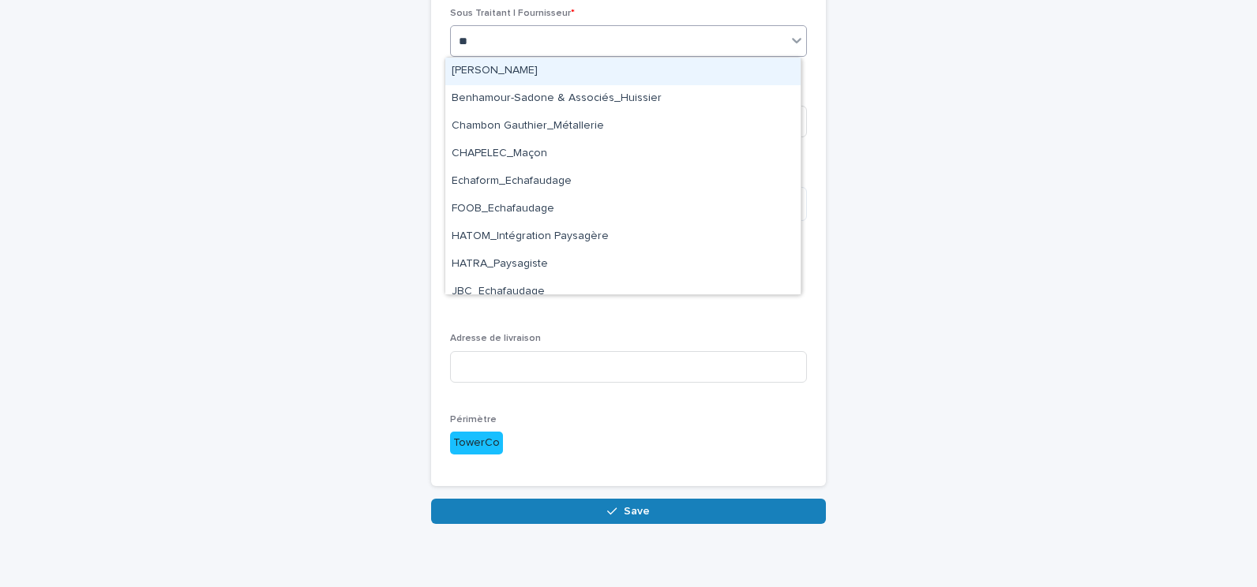
type input "***"
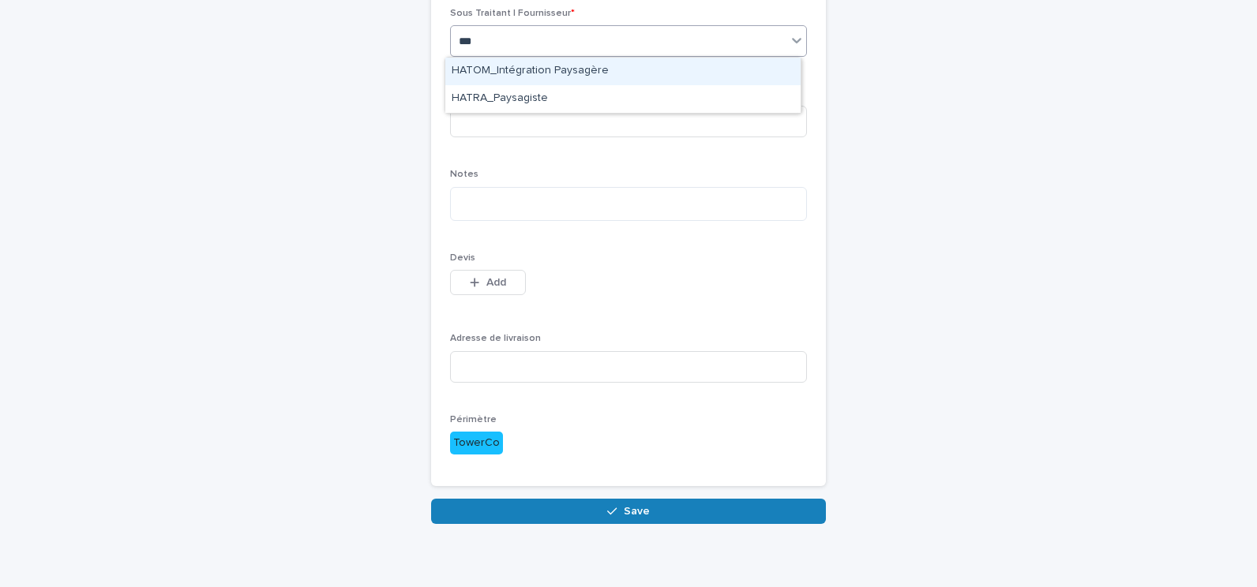
click at [604, 73] on div "HATOM_Intégration Paysagère" at bounding box center [622, 72] width 355 height 28
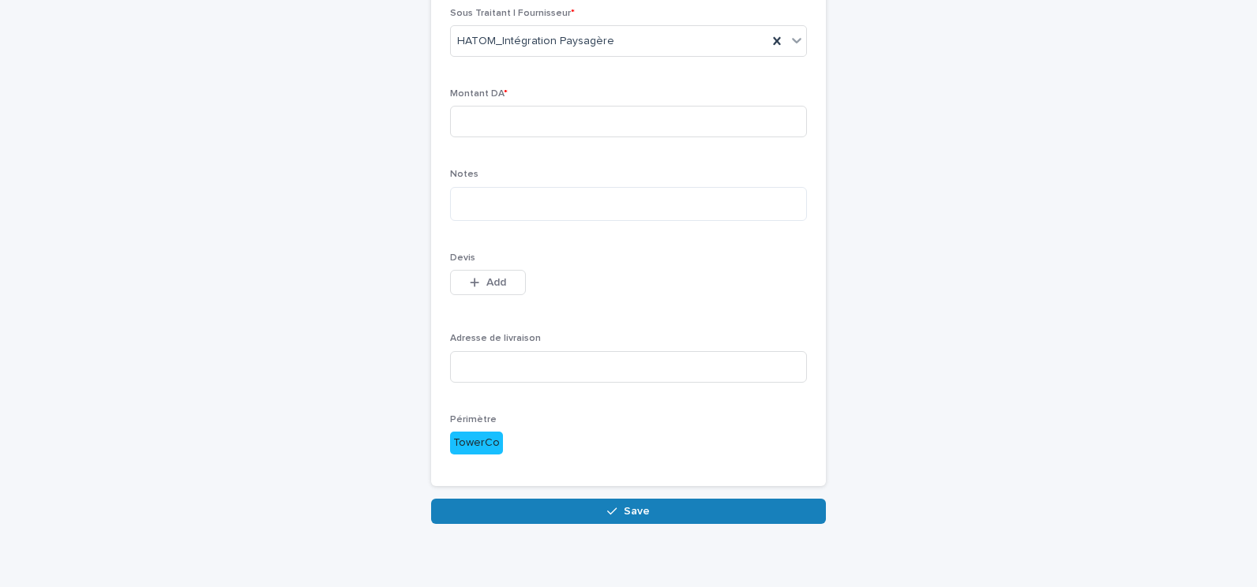
click at [575, 103] on div "Montant DA *" at bounding box center [628, 119] width 357 height 62
click at [583, 125] on input at bounding box center [628, 122] width 357 height 32
type input "****"
click at [495, 202] on textarea at bounding box center [628, 204] width 357 height 34
paste textarea "**********"
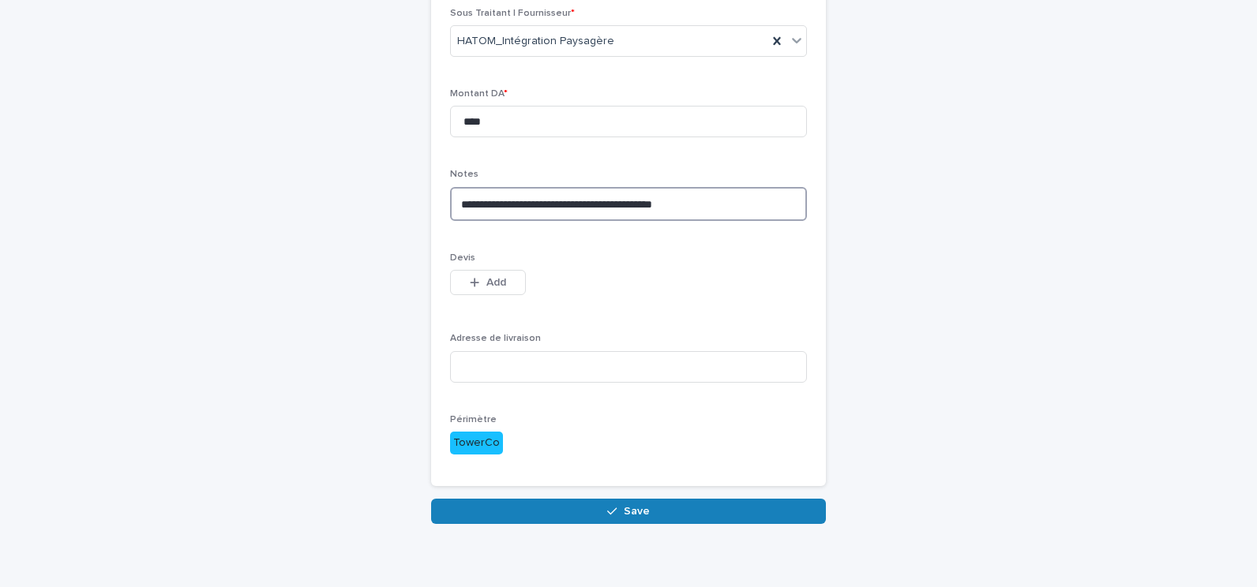
type textarea "**********"
click at [524, 357] on input at bounding box center [628, 367] width 357 height 32
paste input "**********"
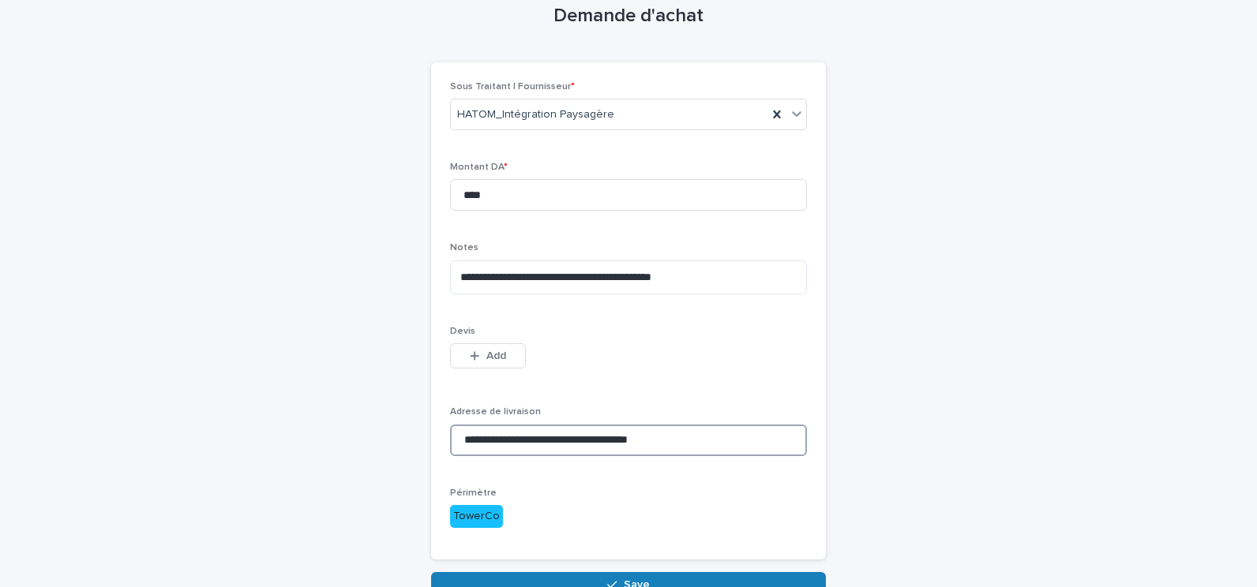
scroll to position [158, 0]
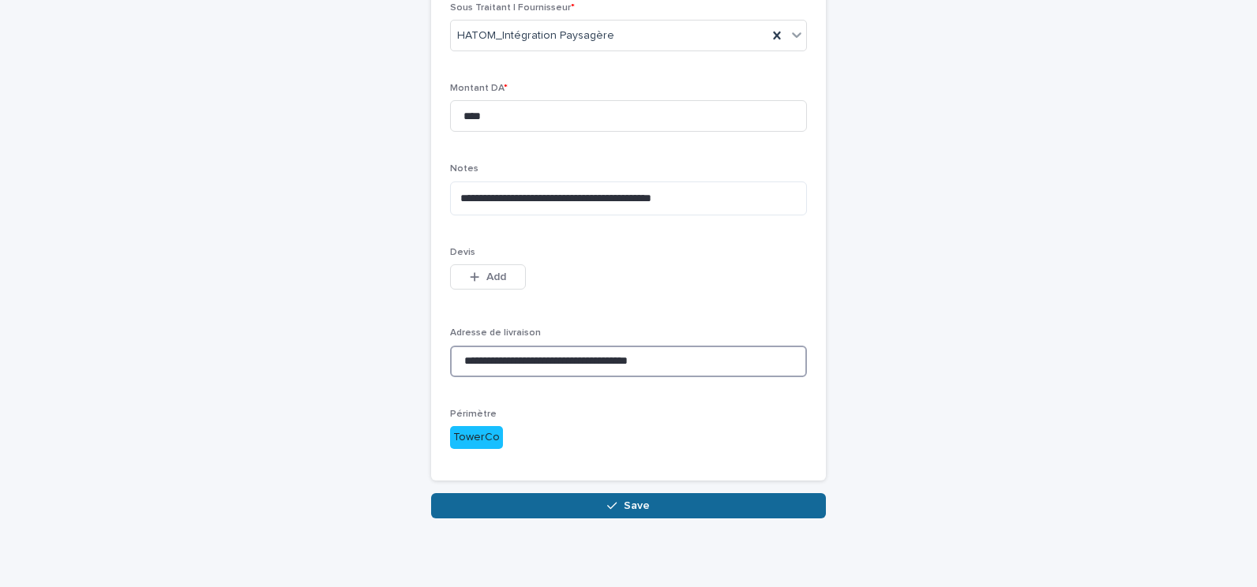
type input "**********"
click at [636, 510] on span "Save" at bounding box center [637, 506] width 26 height 11
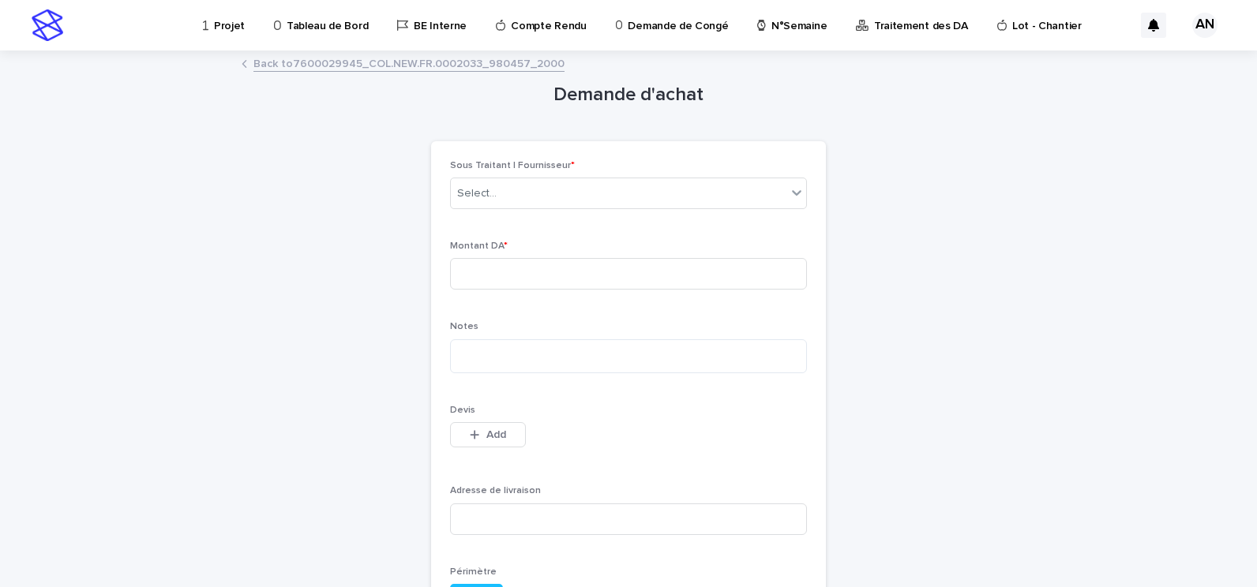
click at [351, 60] on link "Back to 7600029945_COL.NEW.FR.0002033_980457_2000" at bounding box center [408, 63] width 311 height 18
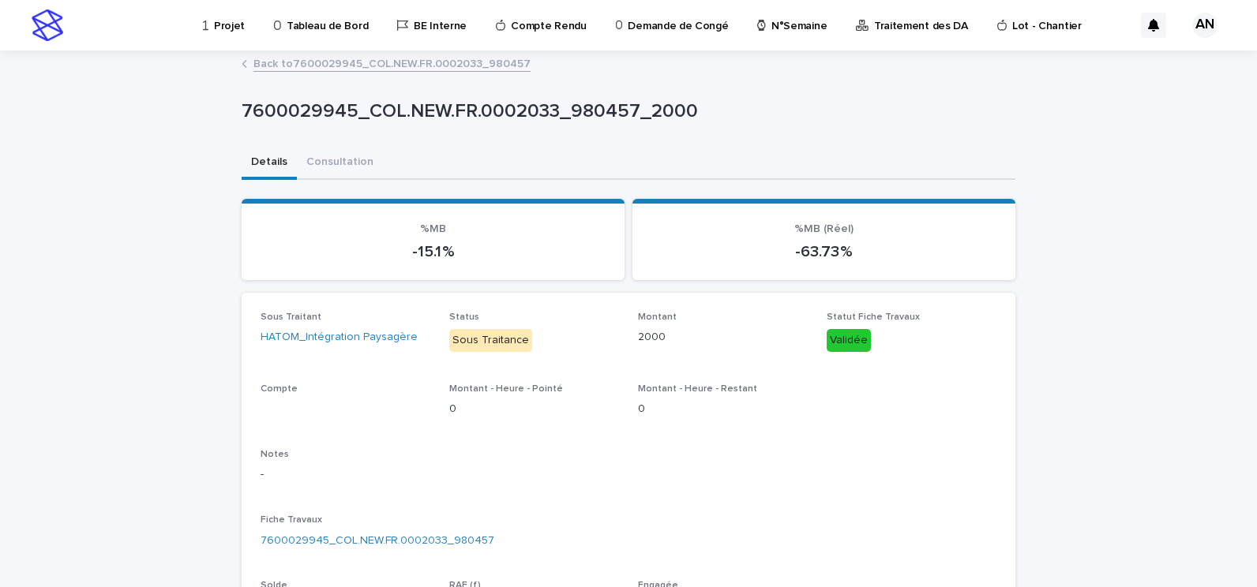
click at [351, 60] on link "Back to 7600029945_COL.NEW.FR.0002033_980457" at bounding box center [391, 63] width 277 height 18
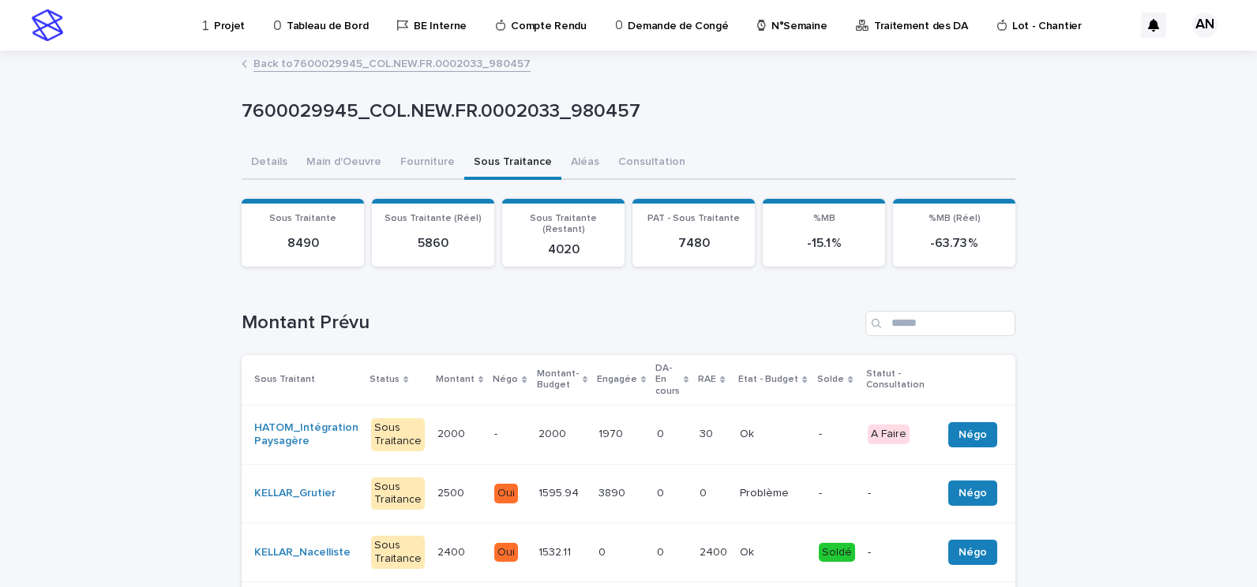
click at [302, 66] on link "Back to 7600029945_COL.NEW.FR.0002033_980457" at bounding box center [391, 63] width 277 height 18
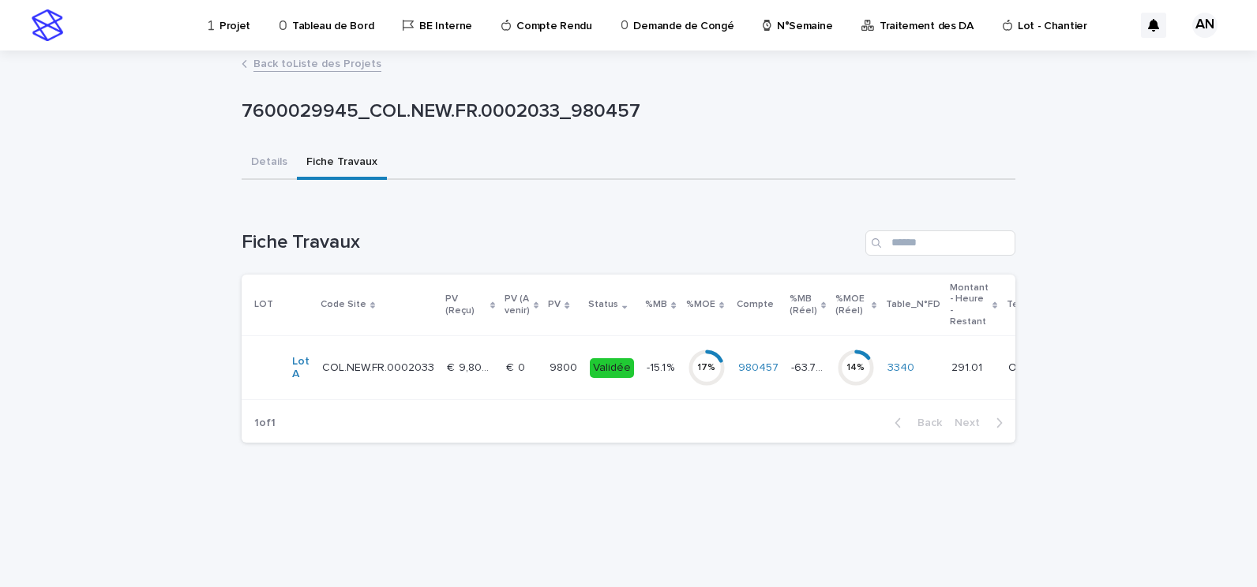
click at [278, 66] on link "Back to Liste des Projets" at bounding box center [317, 63] width 128 height 18
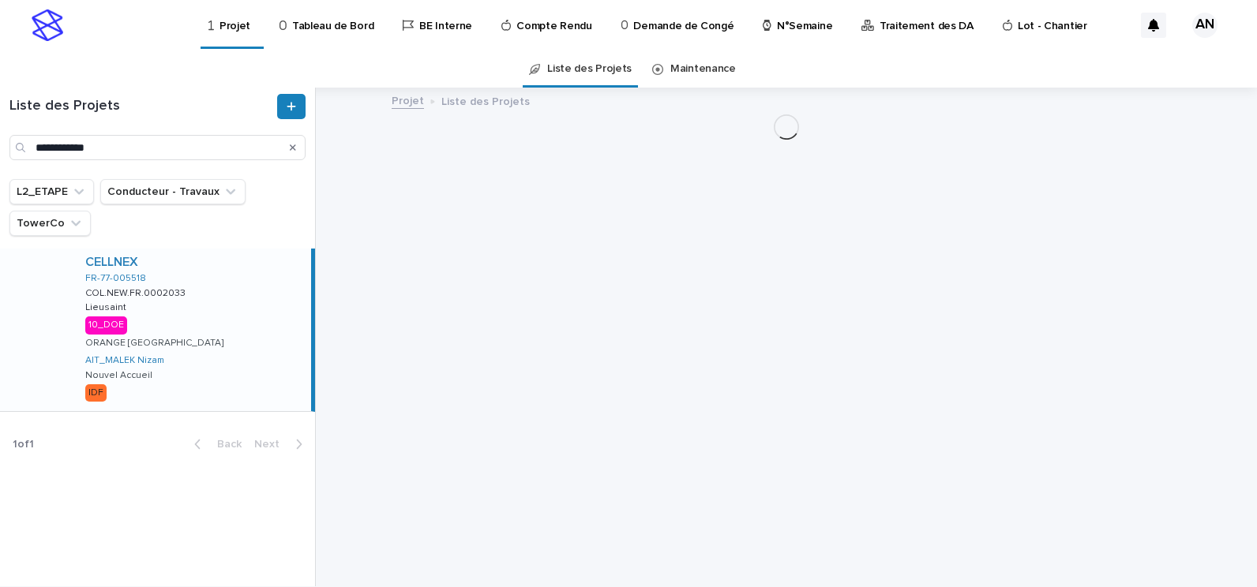
click at [253, 276] on div "CELLNEX FR-77-005518 COL.NEW.FR.0002033 COL.NEW.FR.0002033 Lieusaint Lieusaint …" at bounding box center [192, 330] width 238 height 163
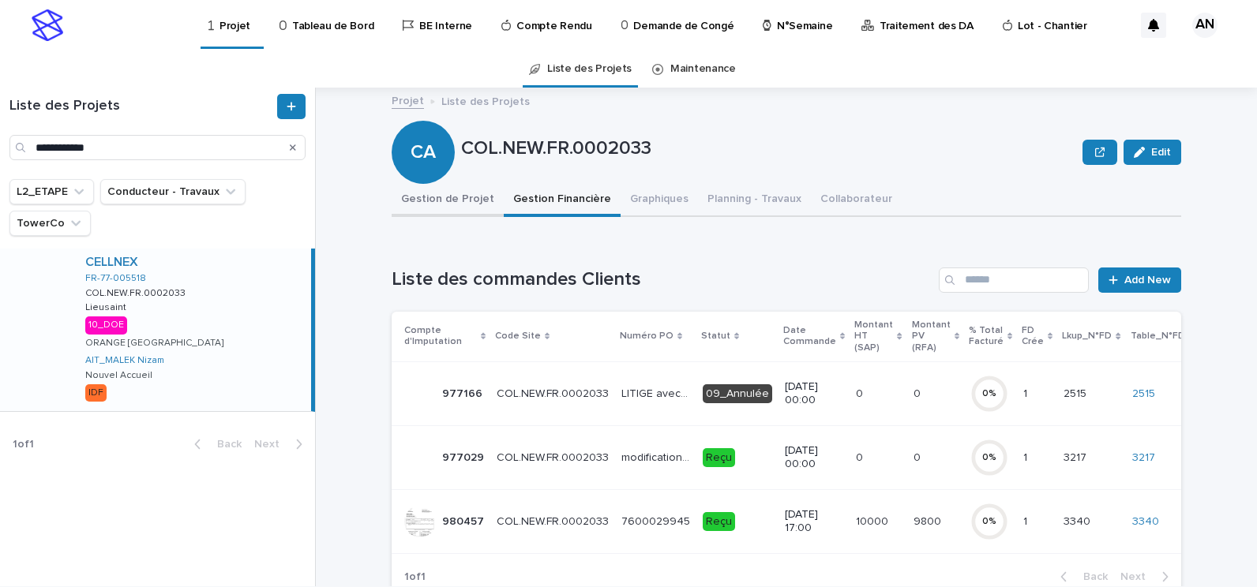
click at [392, 208] on button "Gestion de Projet" at bounding box center [448, 200] width 112 height 33
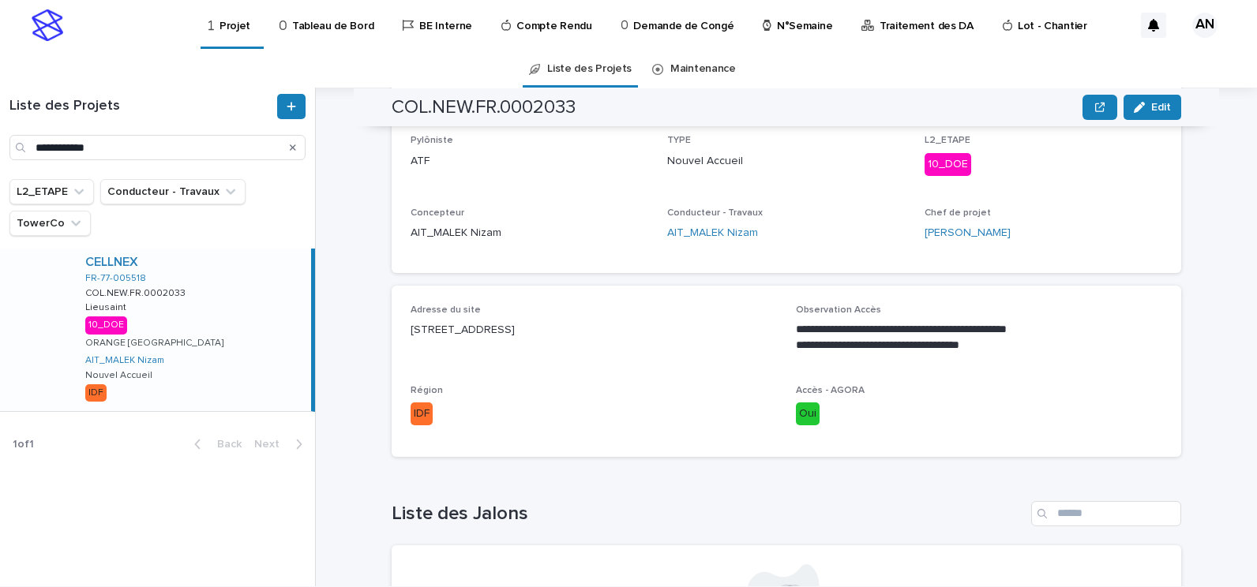
scroll to position [465, 0]
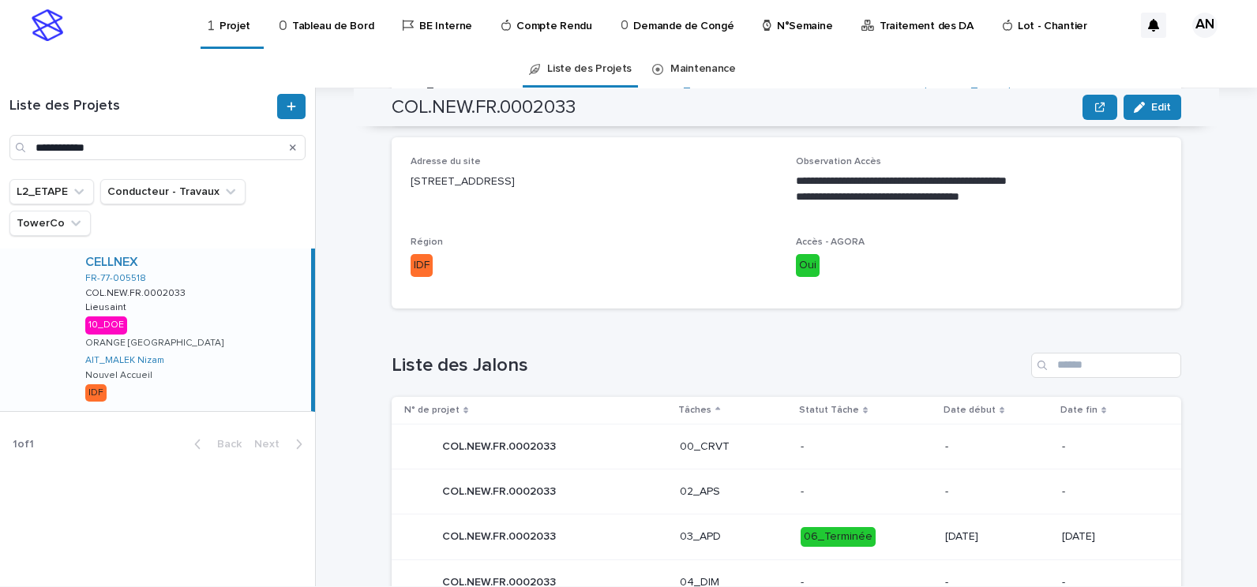
drag, startPoint x: 617, startPoint y: 178, endPoint x: 404, endPoint y: 190, distance: 213.5
click at [411, 190] on p "[STREET_ADDRESS]" at bounding box center [594, 182] width 366 height 17
copy p "[STREET_ADDRESS]"
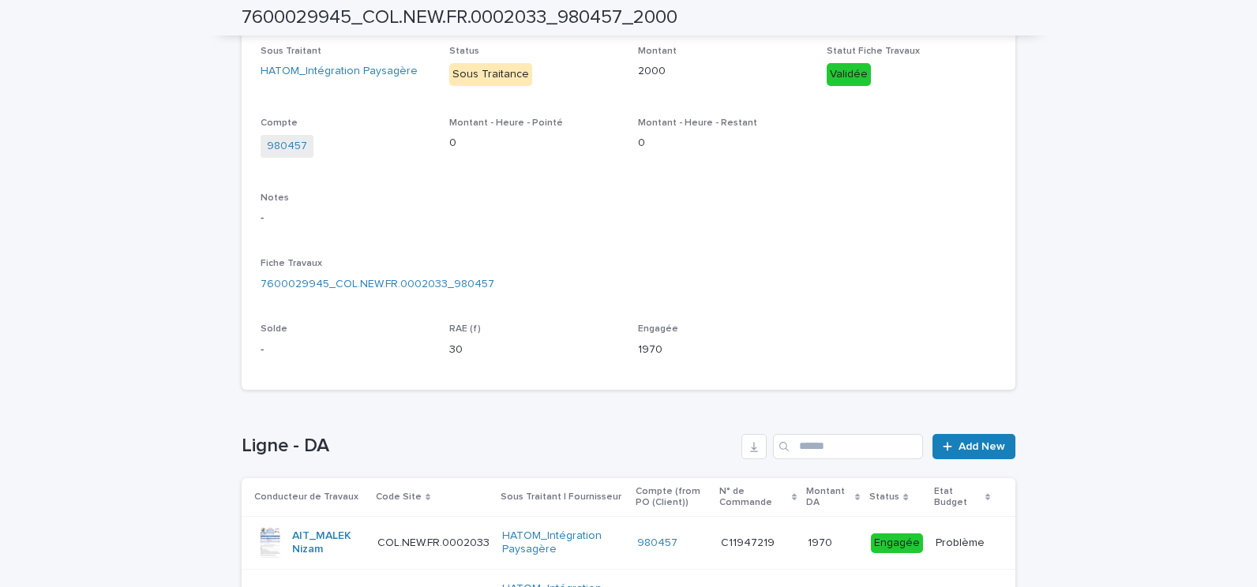
scroll to position [352, 0]
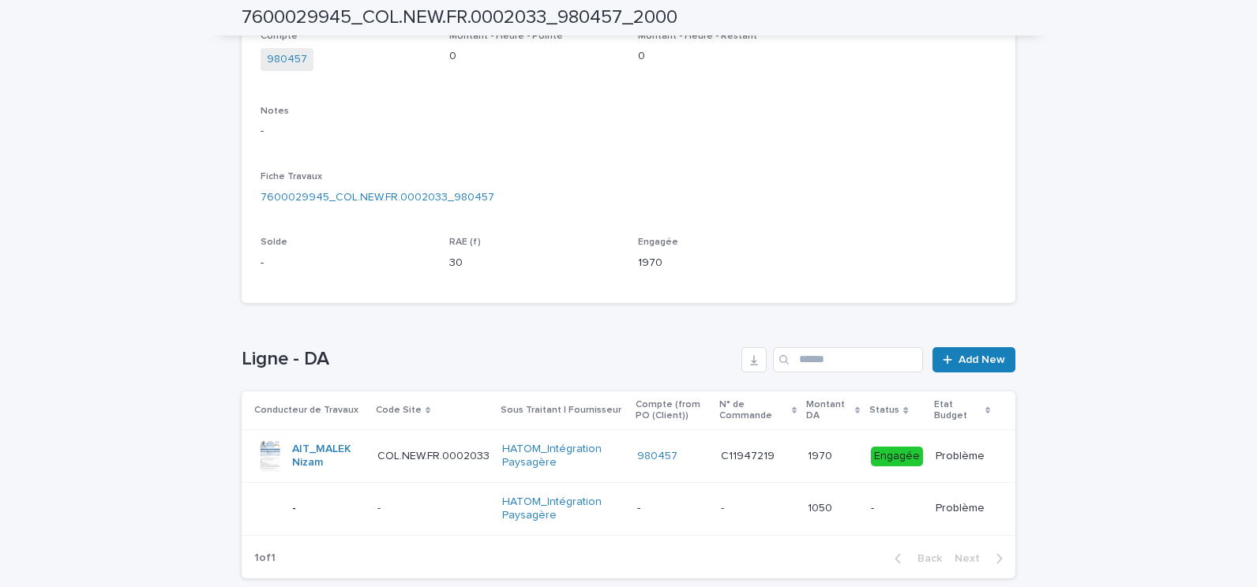
click at [436, 505] on p at bounding box center [433, 508] width 112 height 13
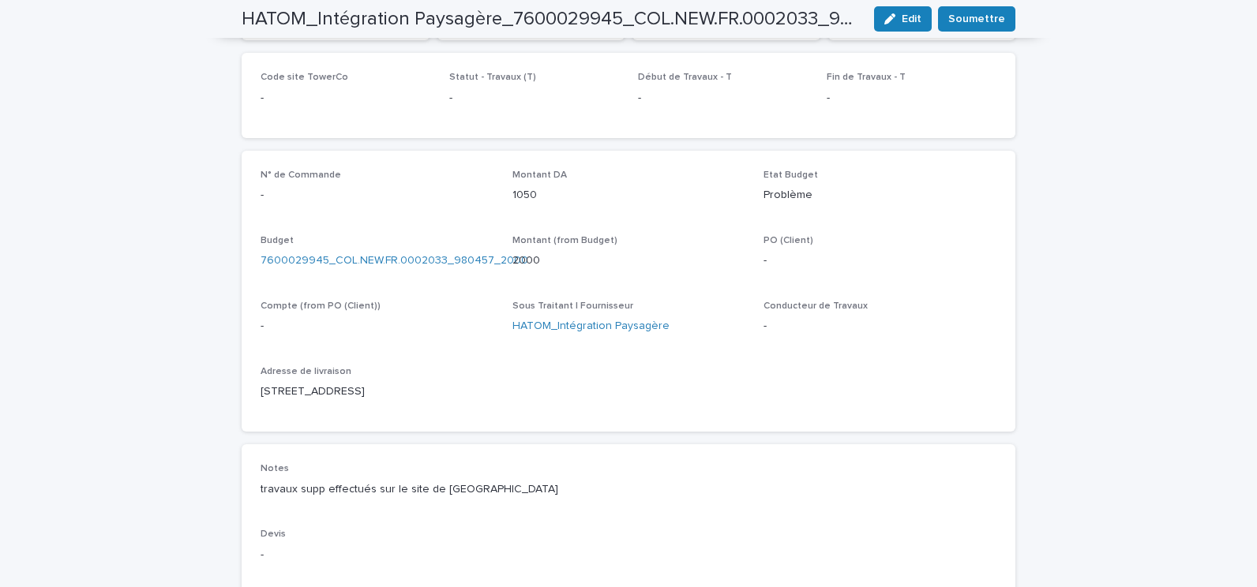
scroll to position [381, 0]
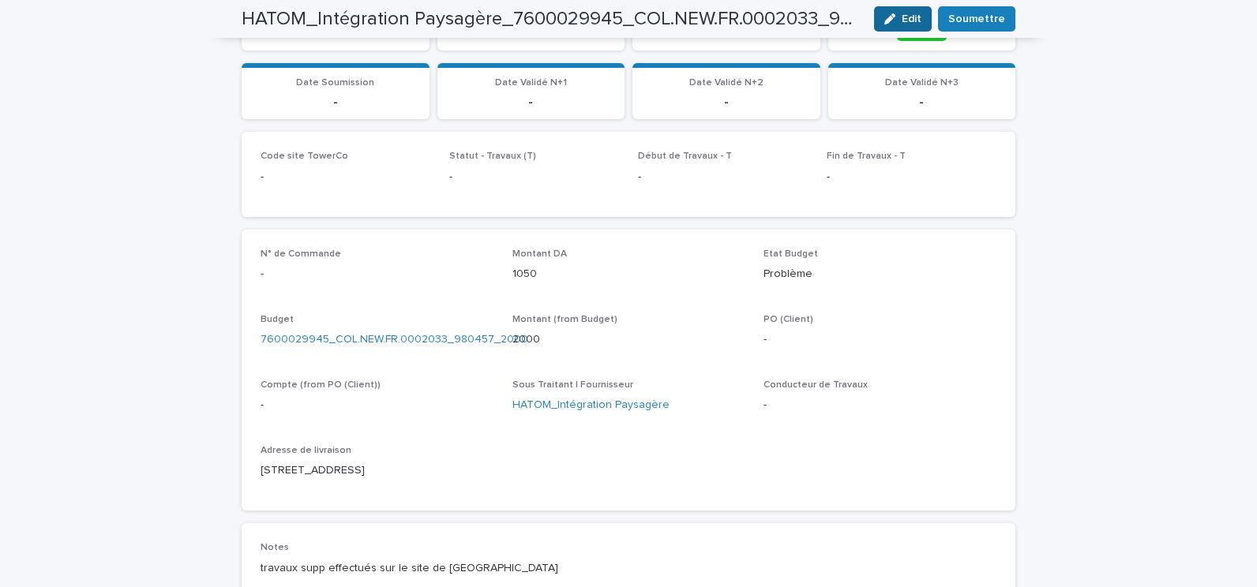
click at [904, 17] on span "Edit" at bounding box center [912, 18] width 20 height 11
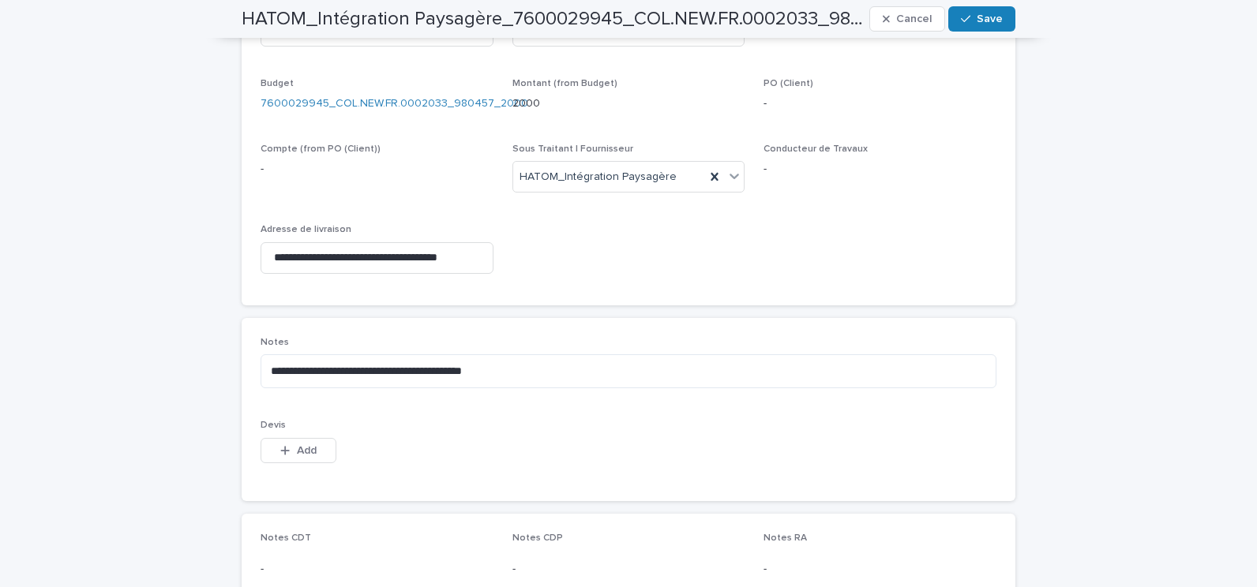
scroll to position [711, 0]
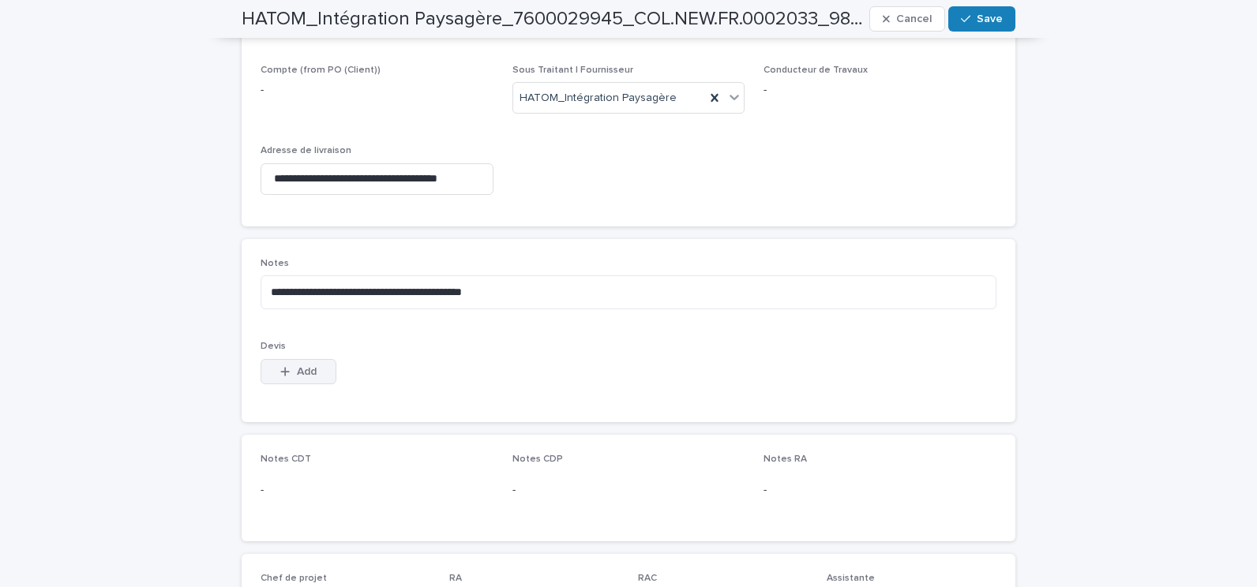
click at [299, 368] on span "Add" at bounding box center [307, 371] width 20 height 11
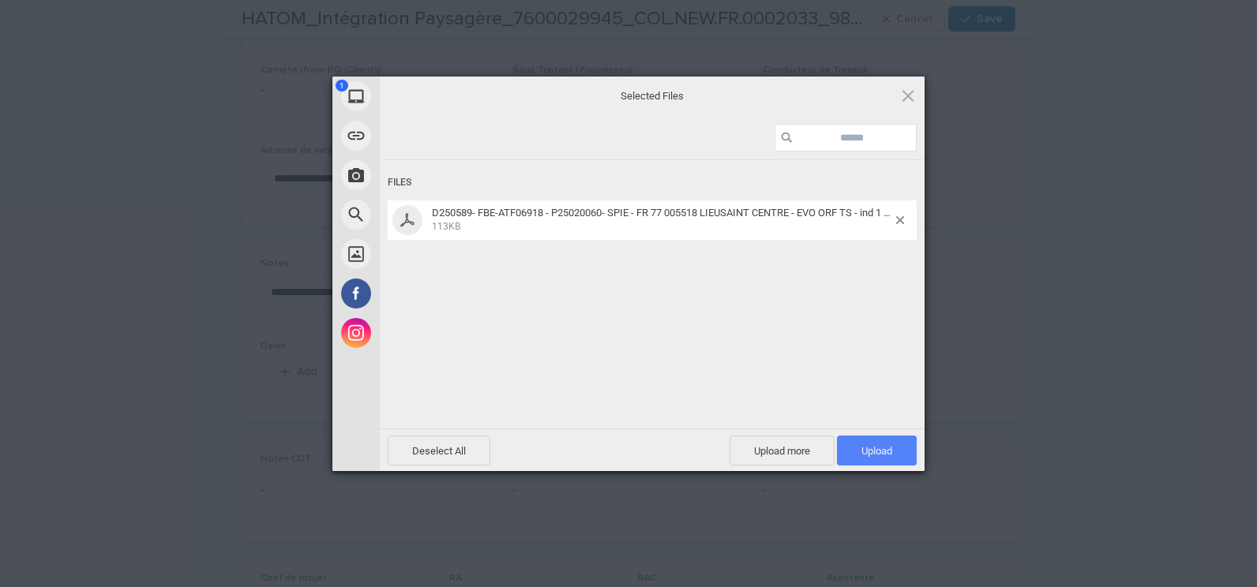
click at [888, 460] on span "Upload 1" at bounding box center [877, 451] width 80 height 30
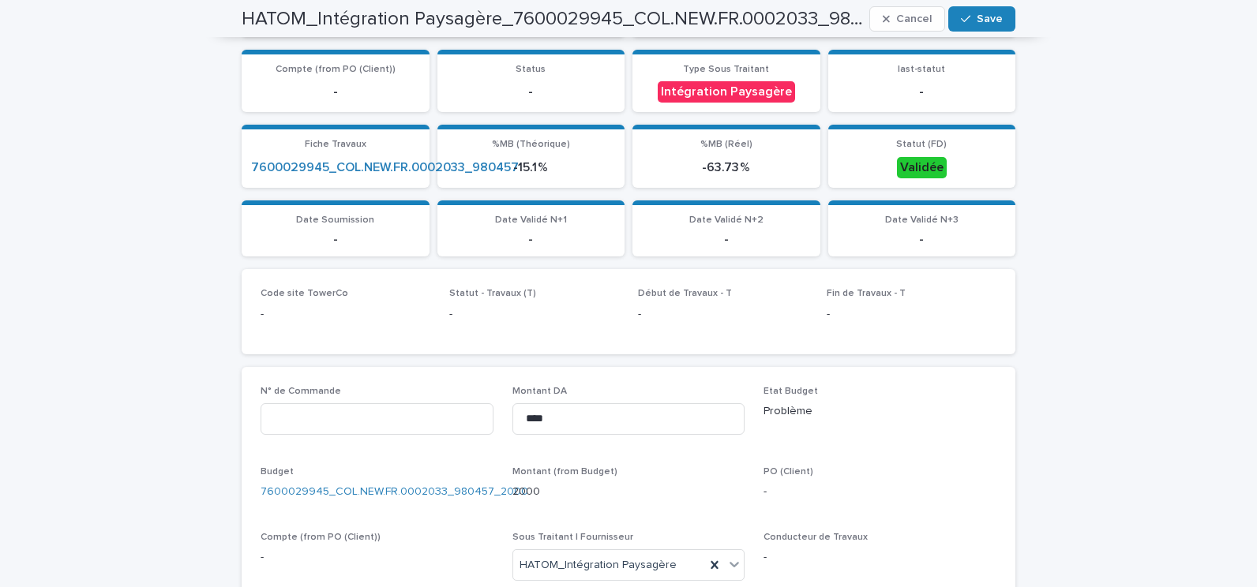
scroll to position [0, 0]
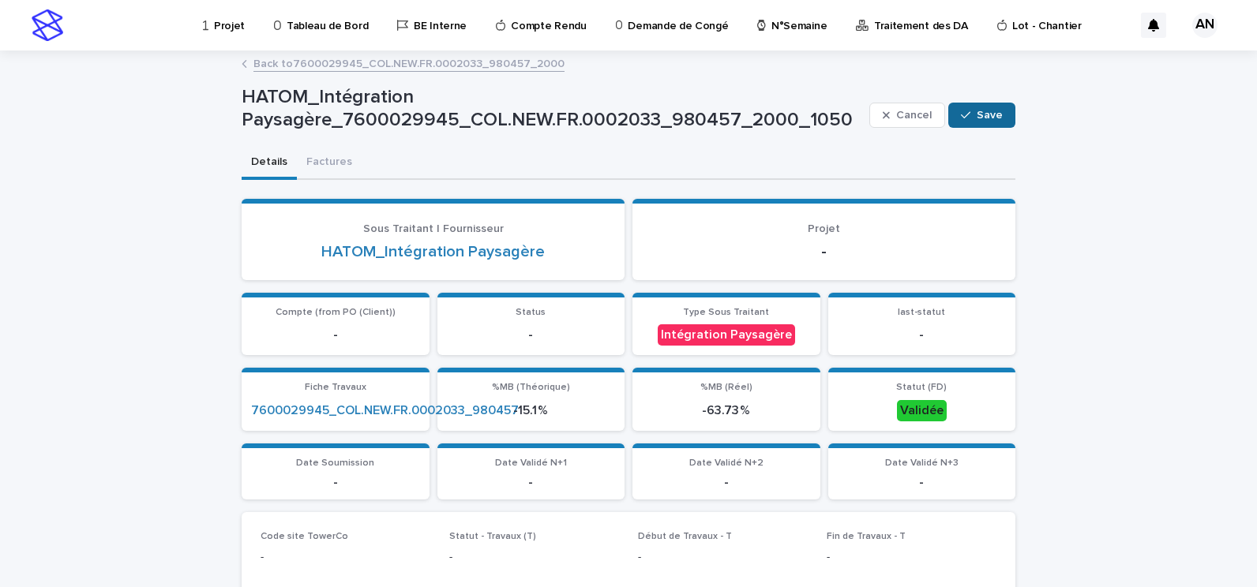
click at [988, 118] on span "Save" at bounding box center [990, 115] width 26 height 11
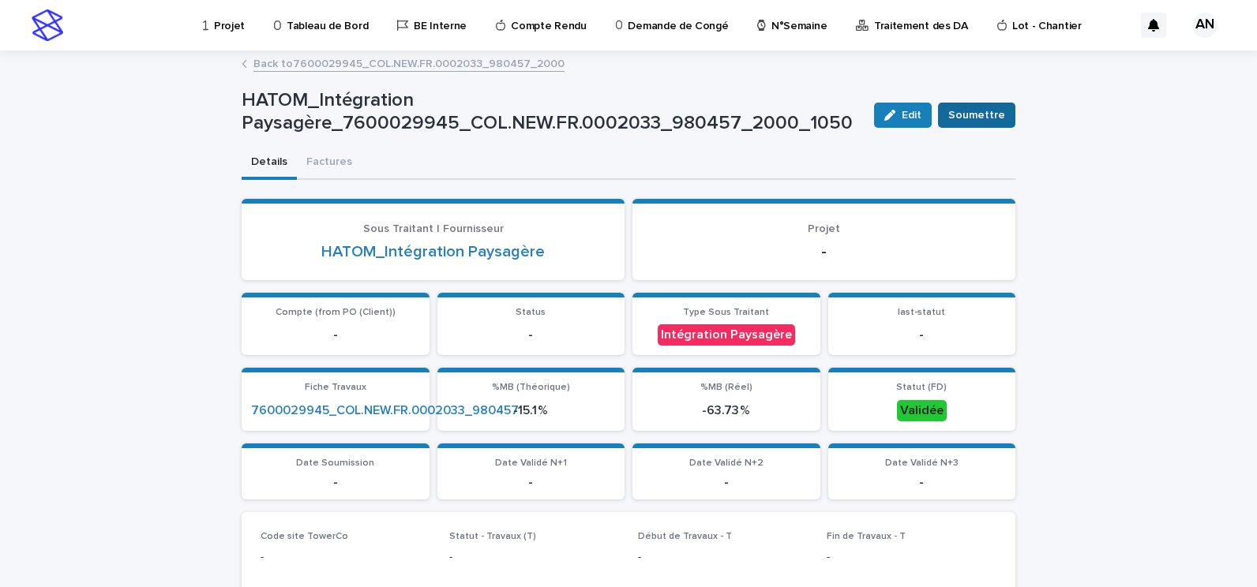
click at [978, 122] on span "Soumettre" at bounding box center [976, 115] width 57 height 16
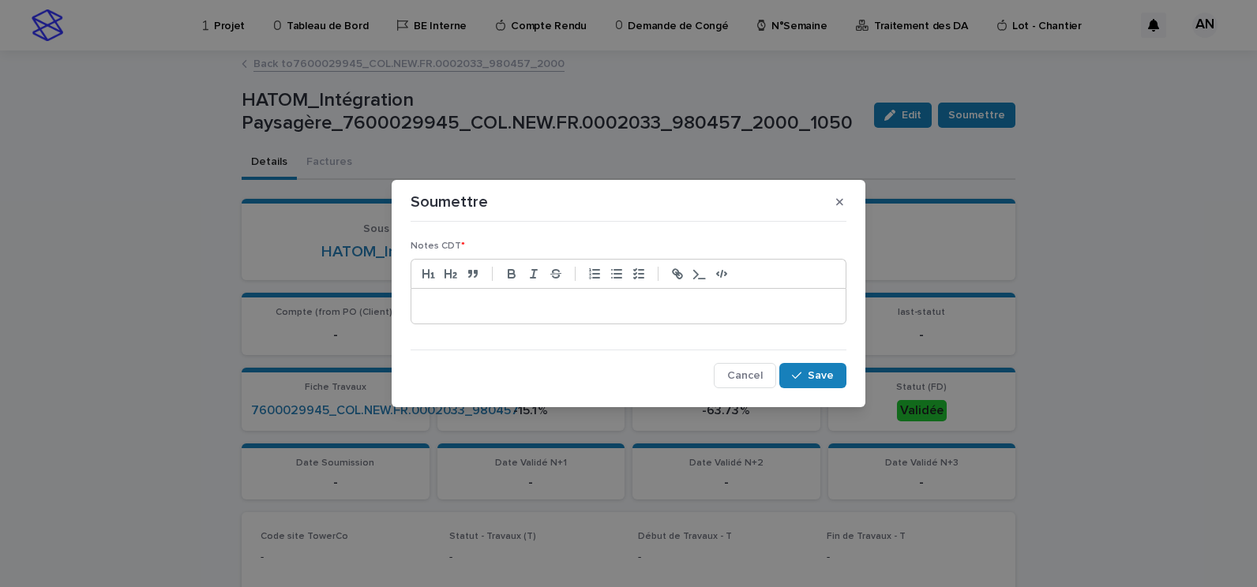
click at [685, 303] on p at bounding box center [628, 306] width 411 height 16
click at [471, 309] on p at bounding box center [628, 306] width 411 height 16
click at [813, 376] on span "Save" at bounding box center [821, 375] width 26 height 11
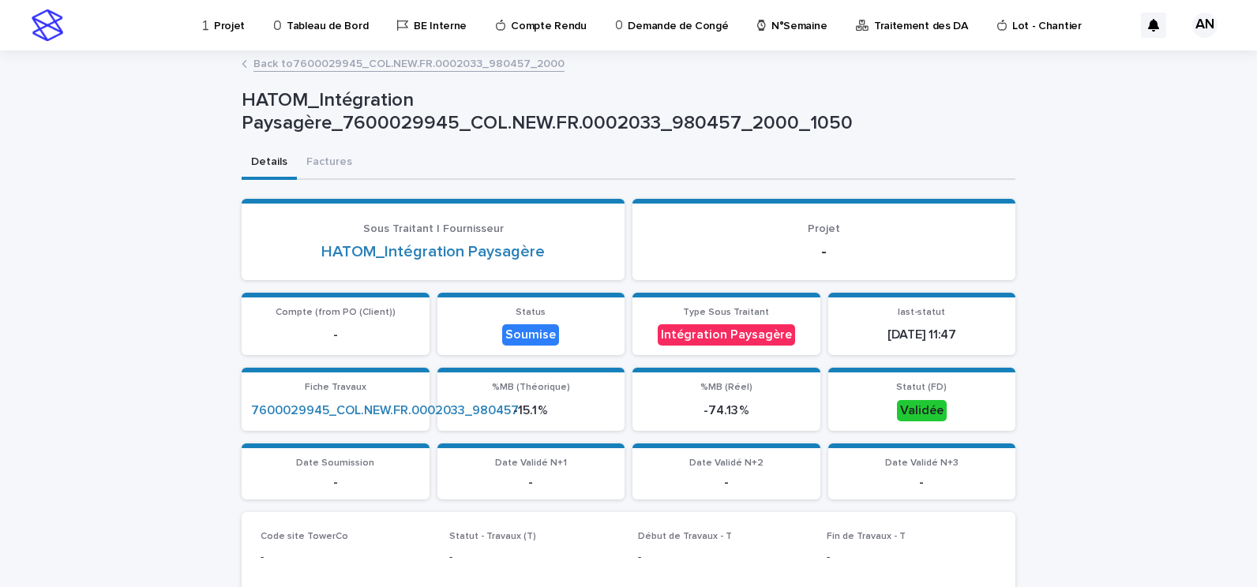
click at [456, 62] on link "Back to 7600029945_COL.NEW.FR.0002033_980457_2000" at bounding box center [408, 63] width 311 height 18
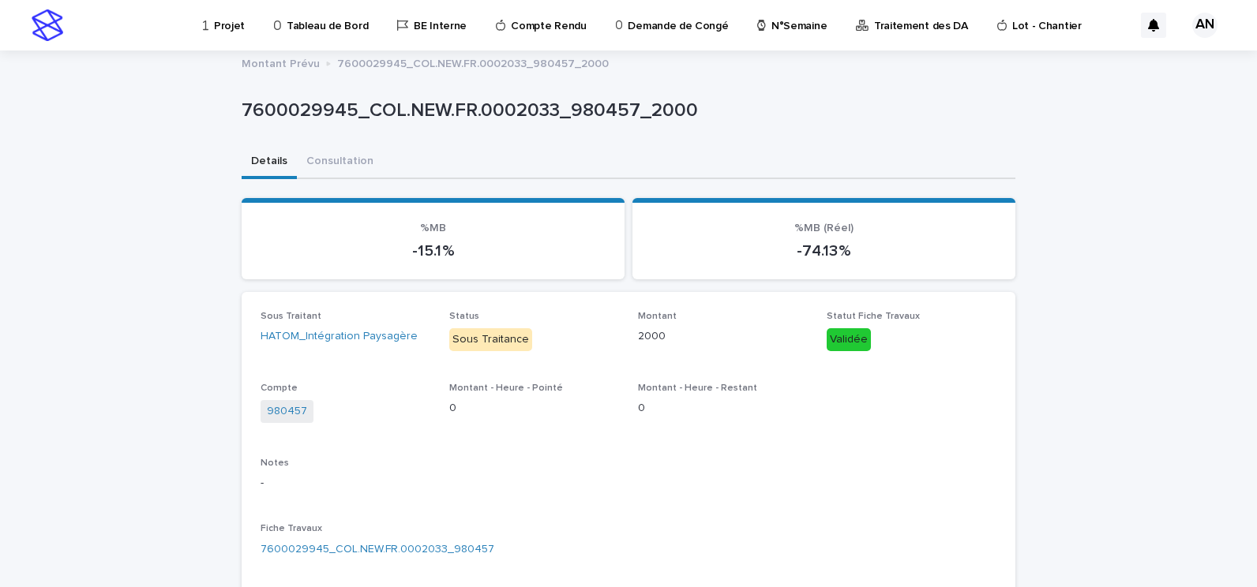
scroll to position [395, 0]
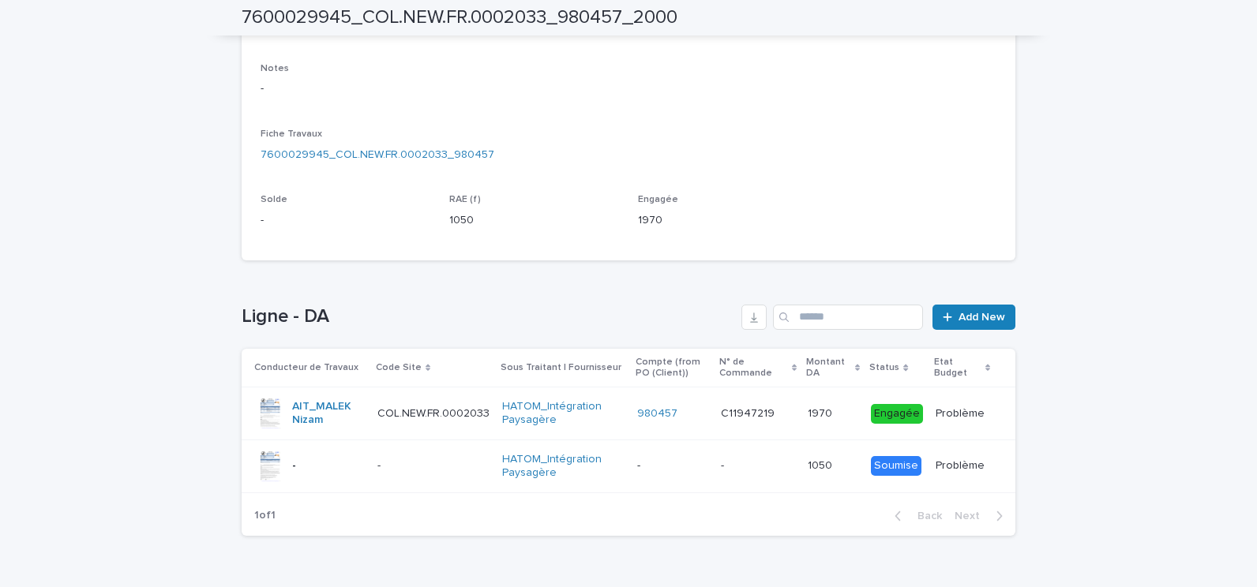
click at [437, 475] on div "- -" at bounding box center [433, 466] width 112 height 26
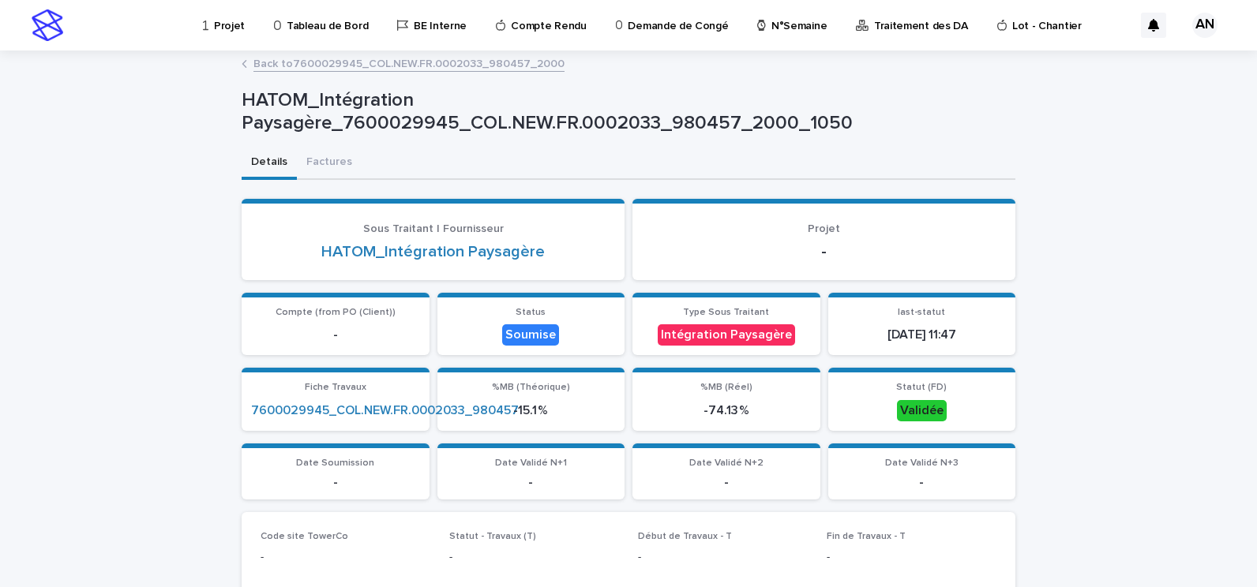
click at [302, 66] on link "Back to 7600029945_COL.NEW.FR.0002033_980457_2000" at bounding box center [408, 63] width 311 height 18
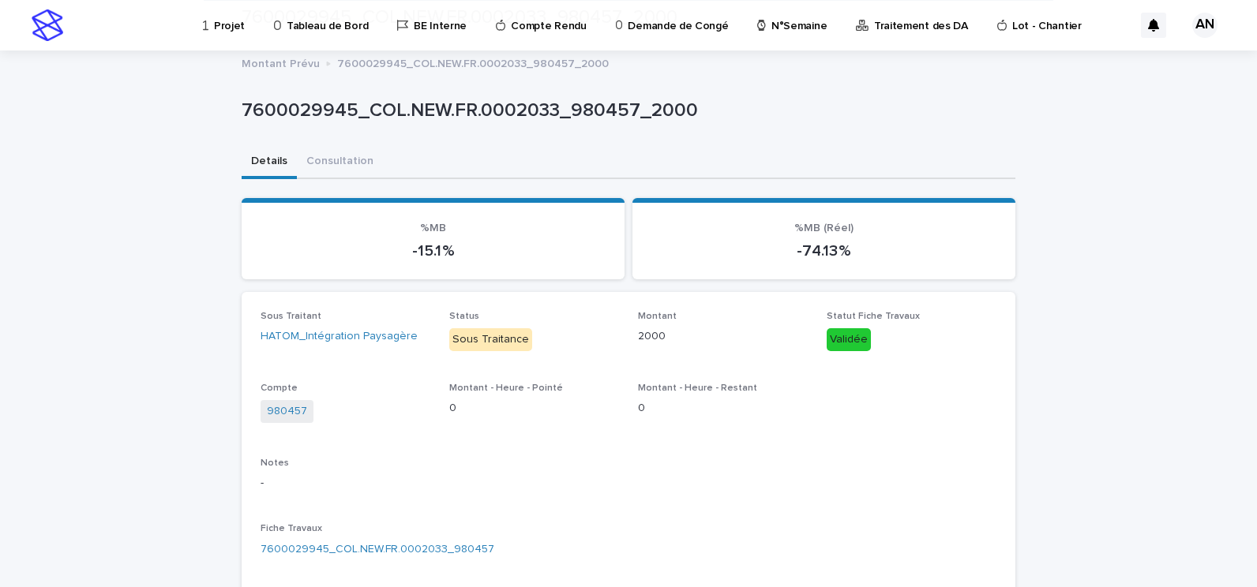
scroll to position [395, 0]
